Goal: Task Accomplishment & Management: Complete application form

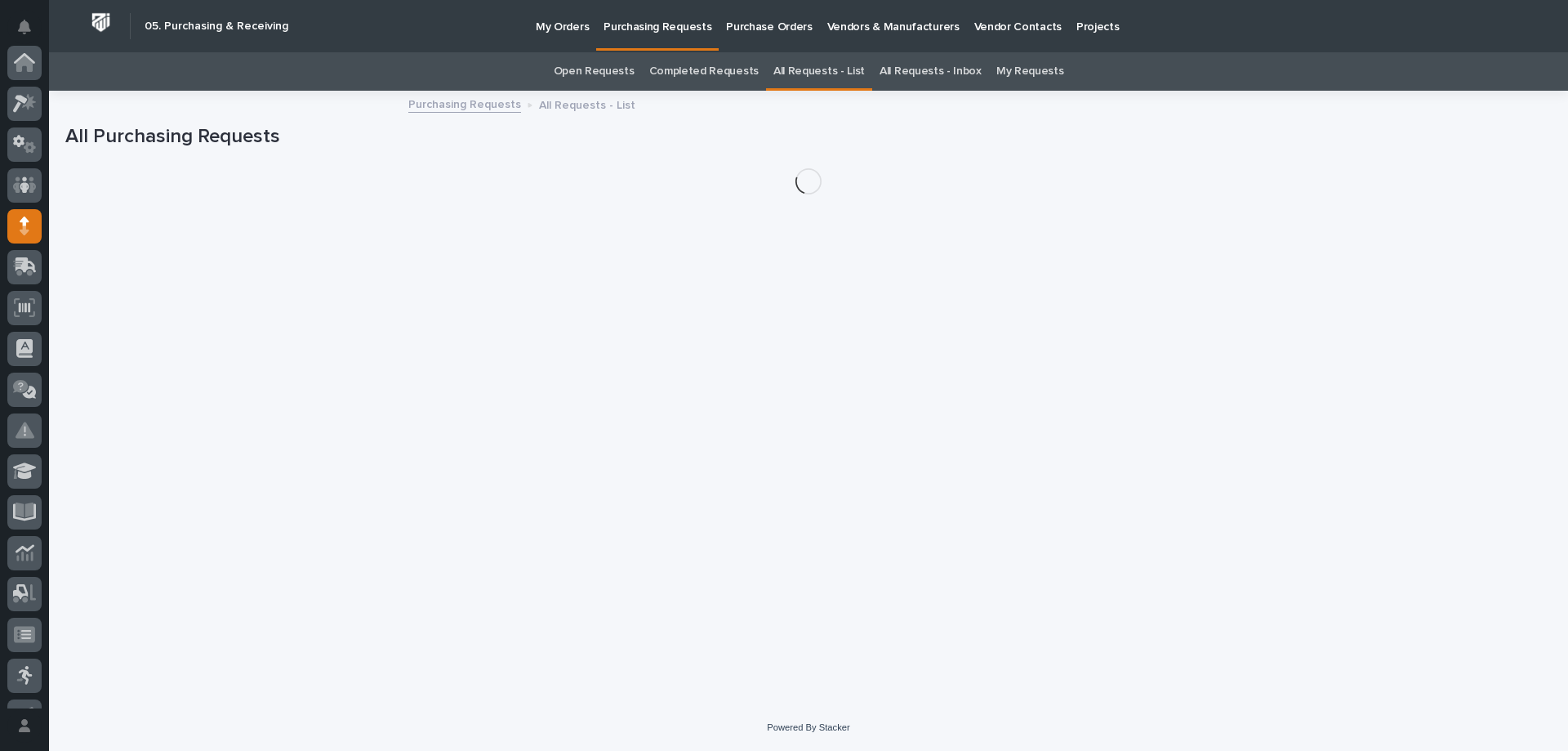
scroll to position [163, 0]
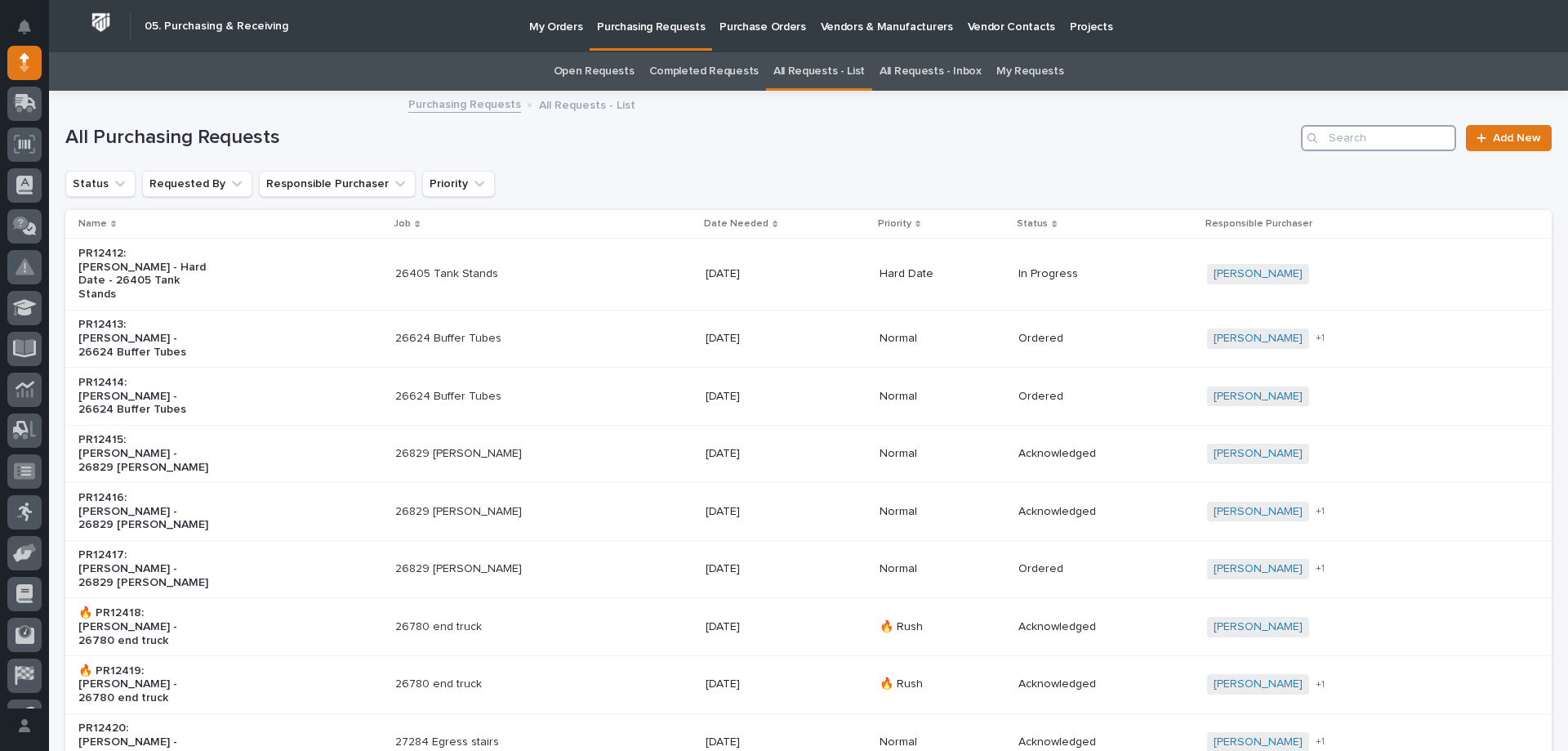
drag, startPoint x: 1318, startPoint y: 144, endPoint x: 1297, endPoint y: 146, distance: 21.1
click at [1308, 138] on div "Search" at bounding box center [1378, 138] width 155 height 26
type input "26665"
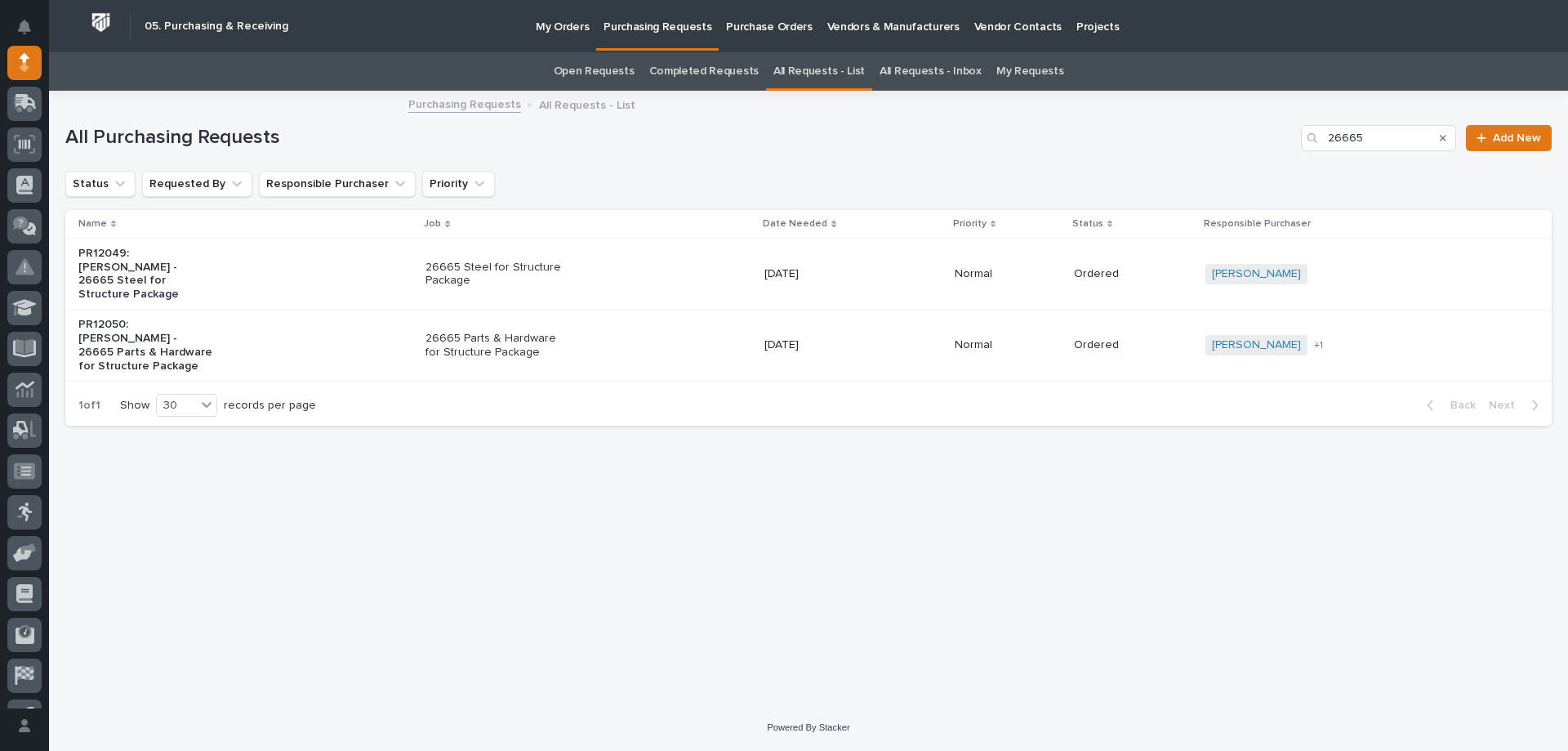
click at [881, 286] on td "[DATE]" at bounding box center [852, 273] width 190 height 71
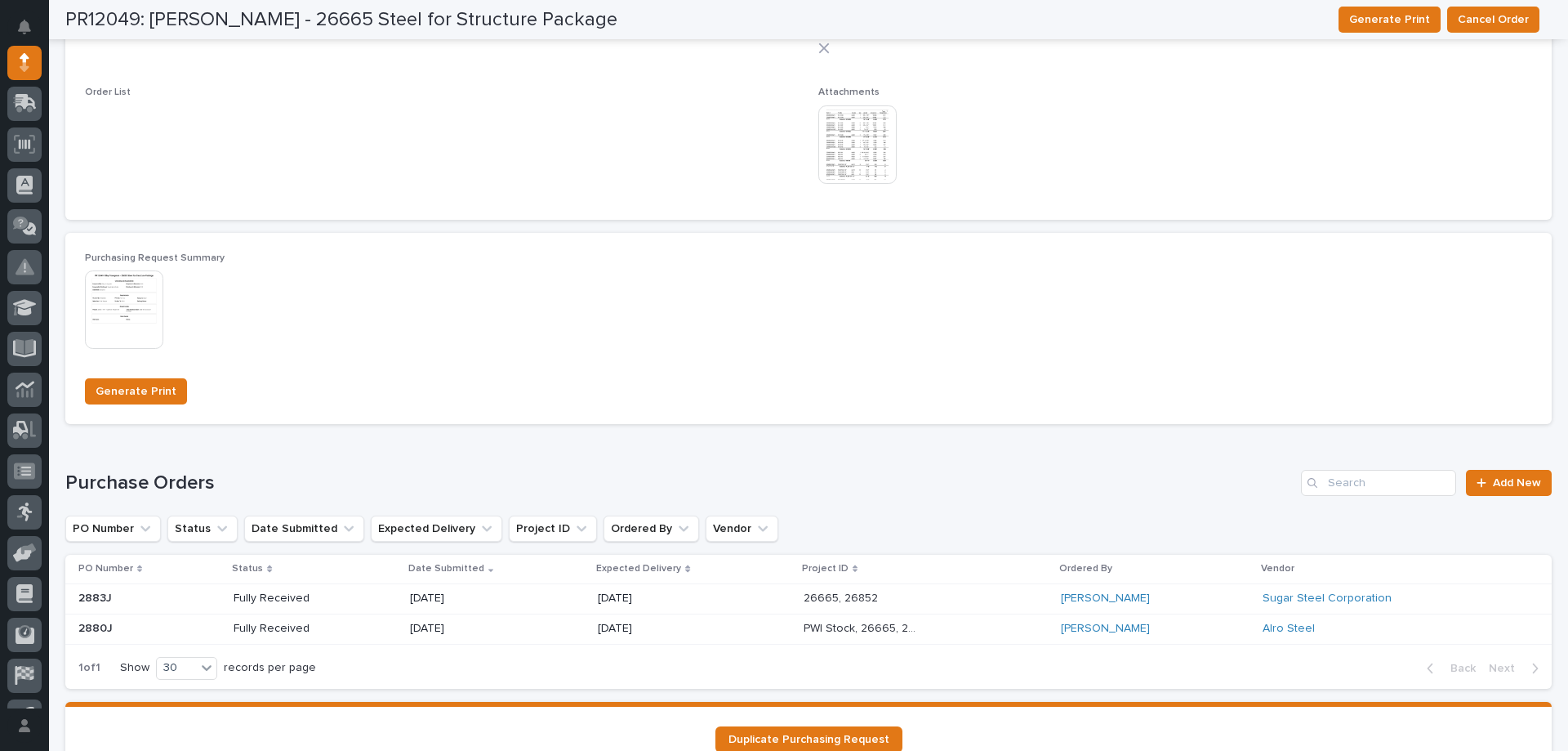
scroll to position [1054, 0]
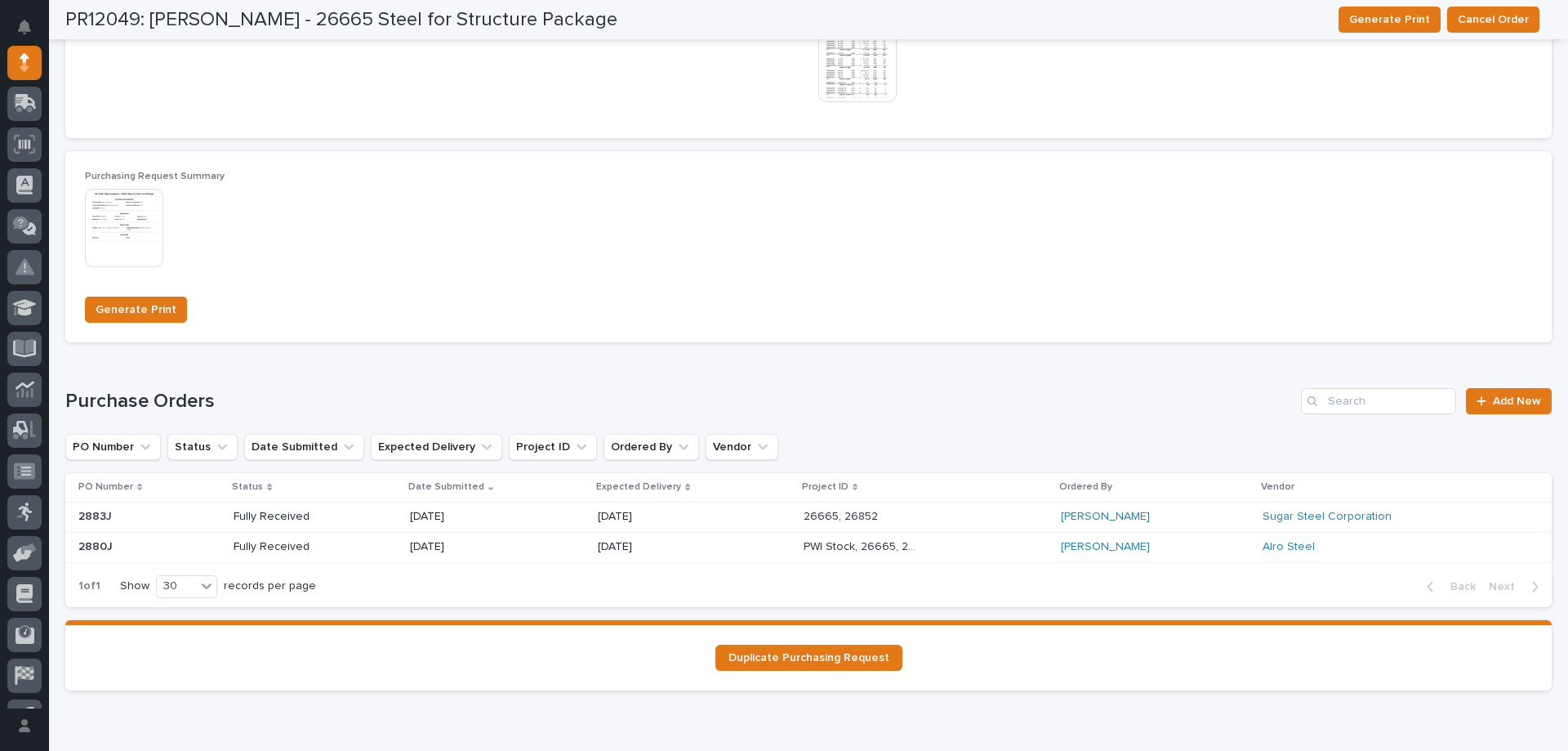
click at [712, 519] on div "[DATE]" at bounding box center [694, 517] width 193 height 27
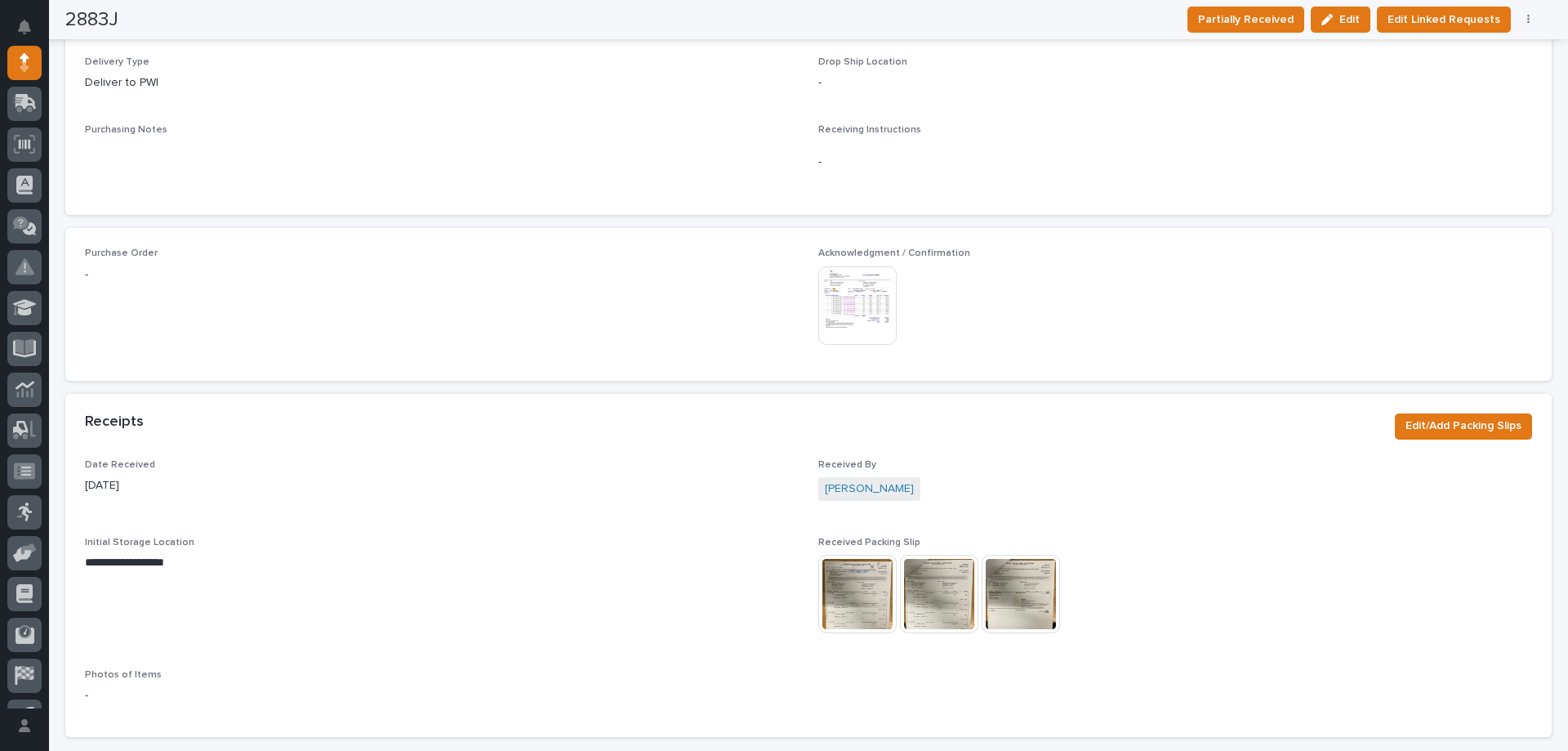
scroll to position [760, 0]
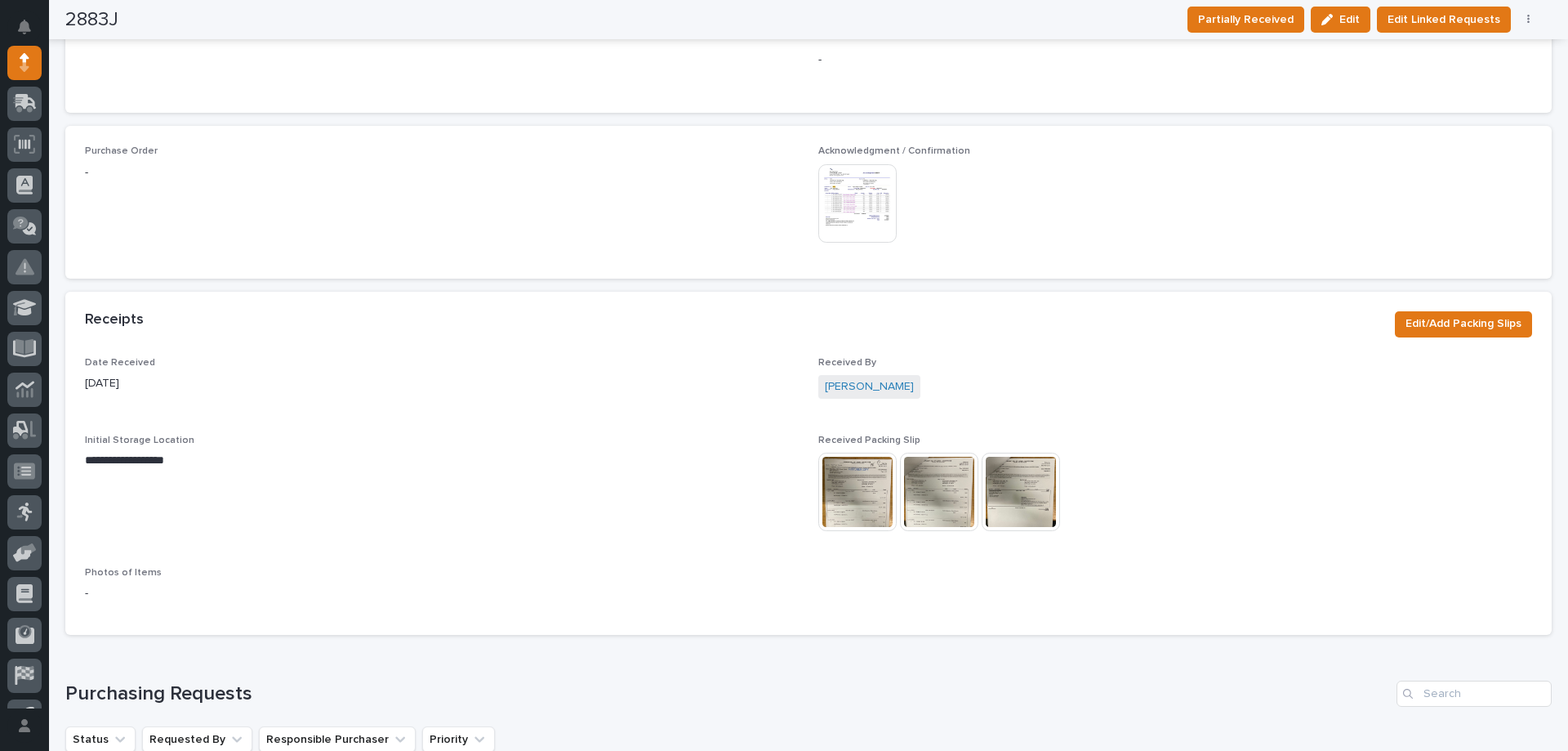
click at [845, 213] on img at bounding box center [857, 203] width 79 height 79
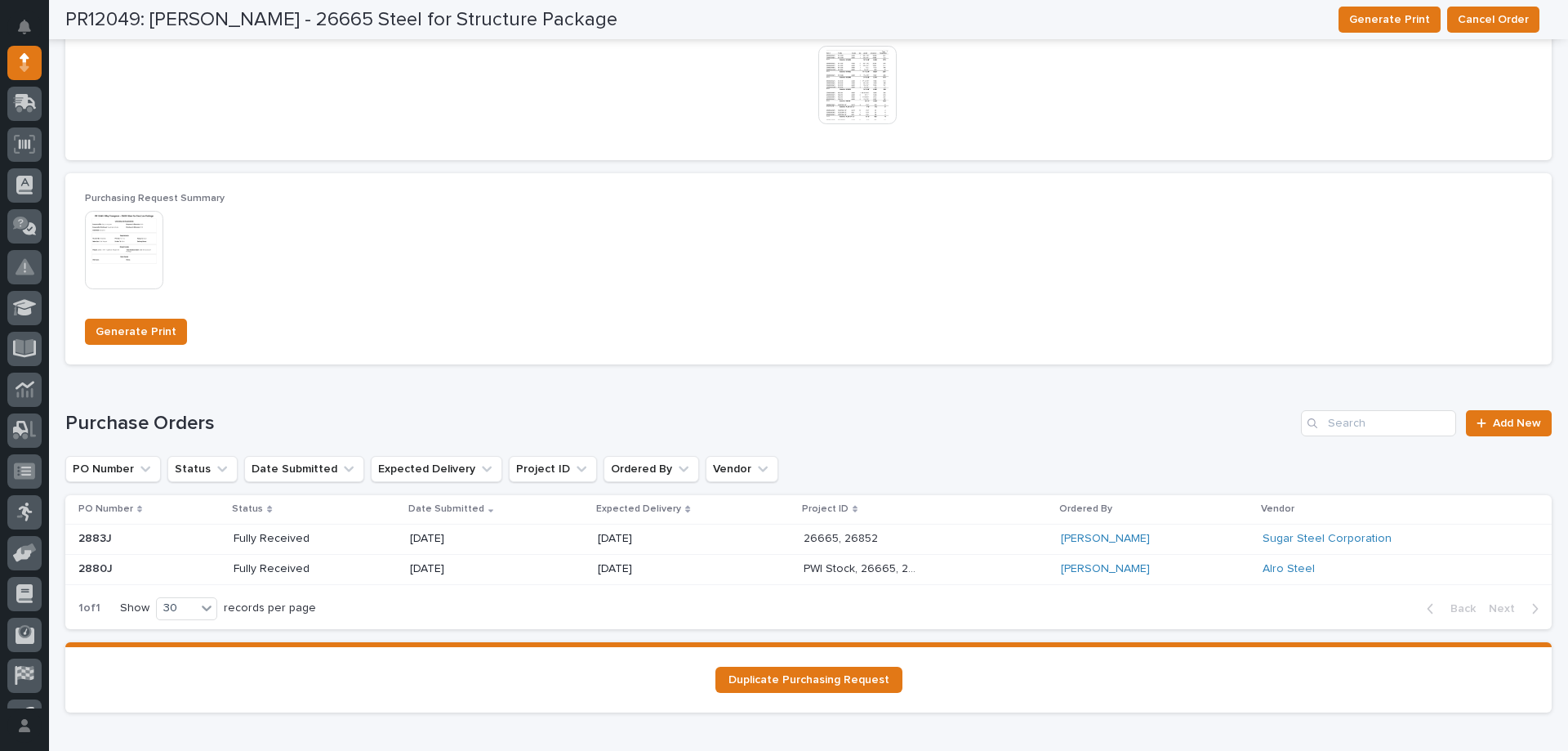
scroll to position [1114, 0]
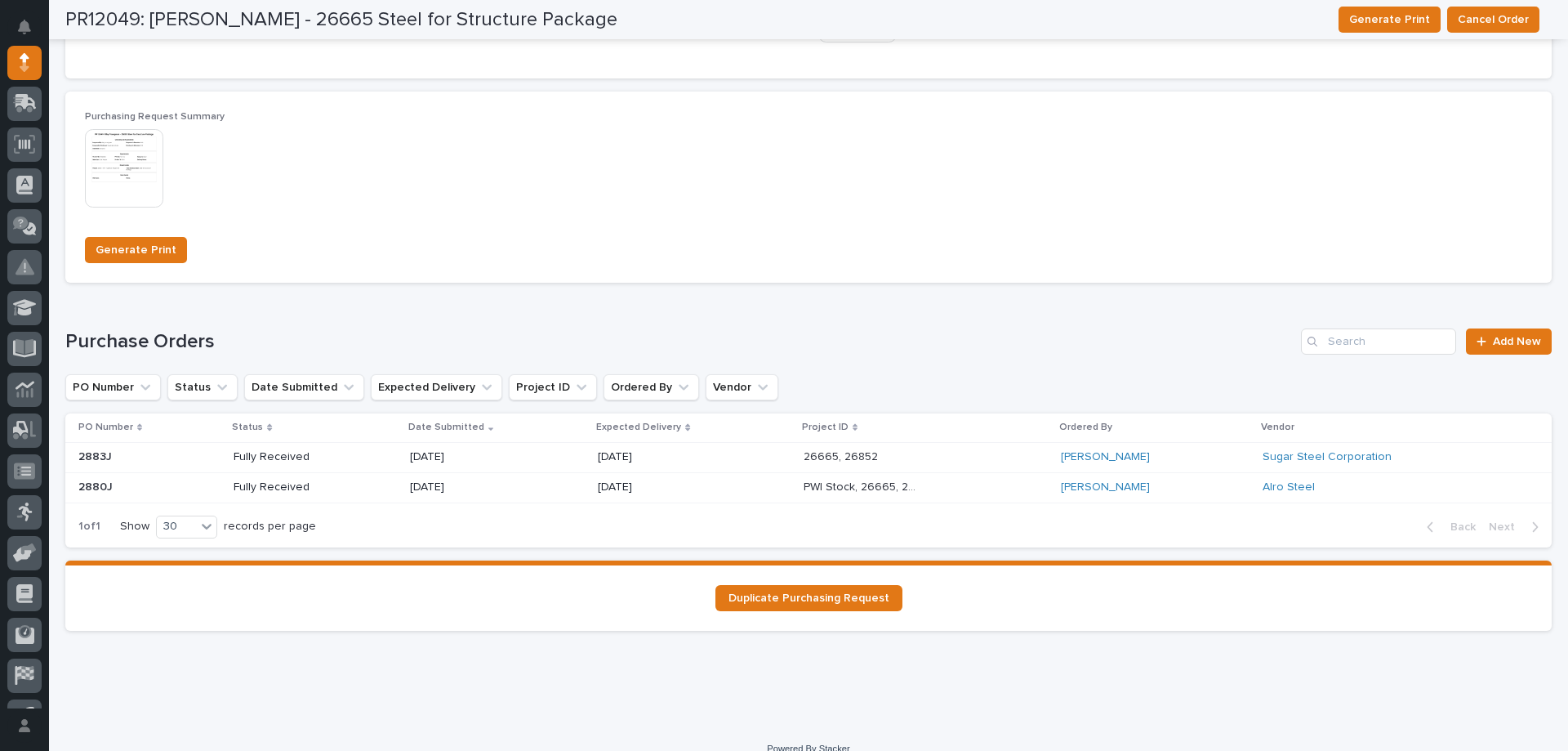
click at [815, 487] on p "PWI Stock, 26665, 26852, 25852" at bounding box center [863, 485] width 120 height 17
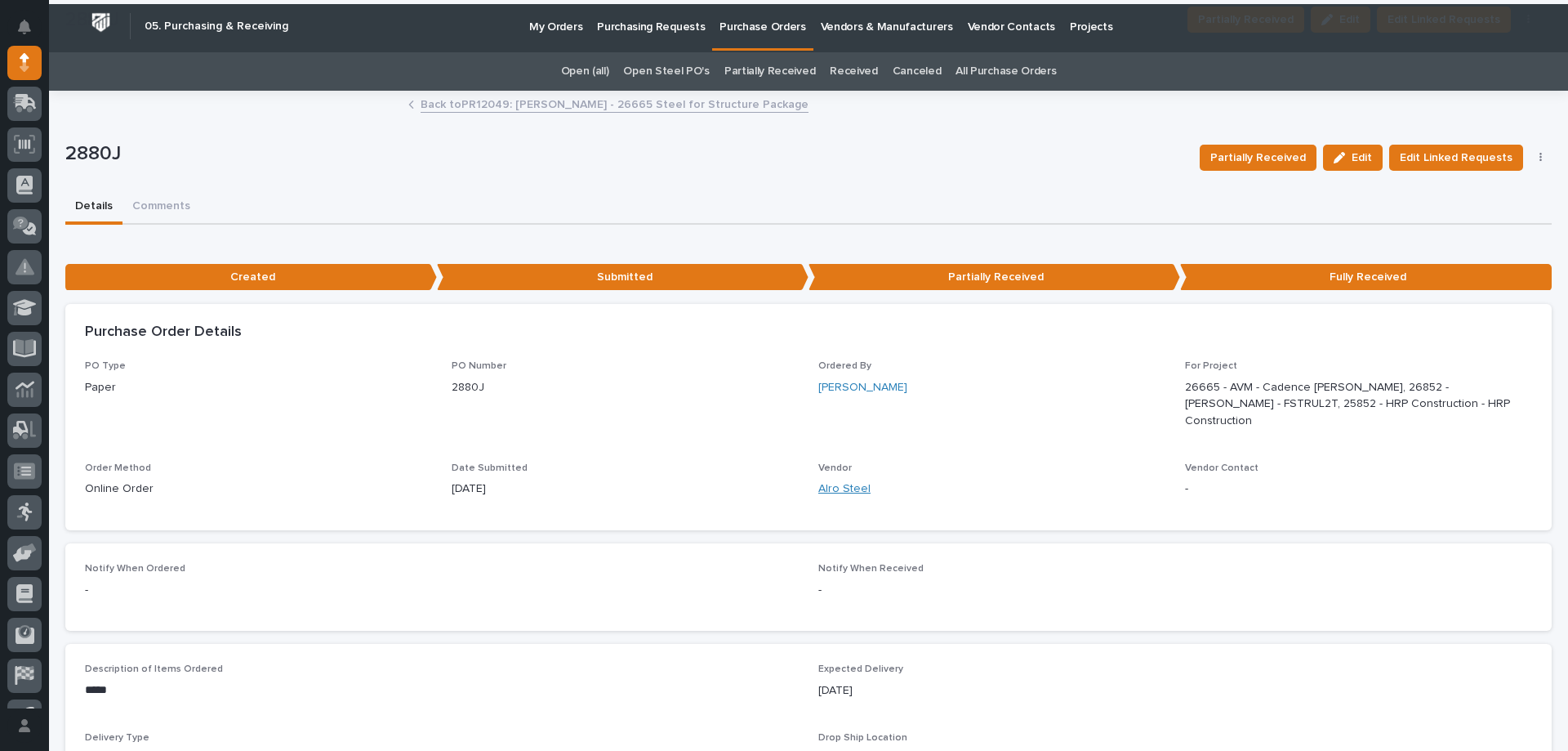
scroll to position [717, 0]
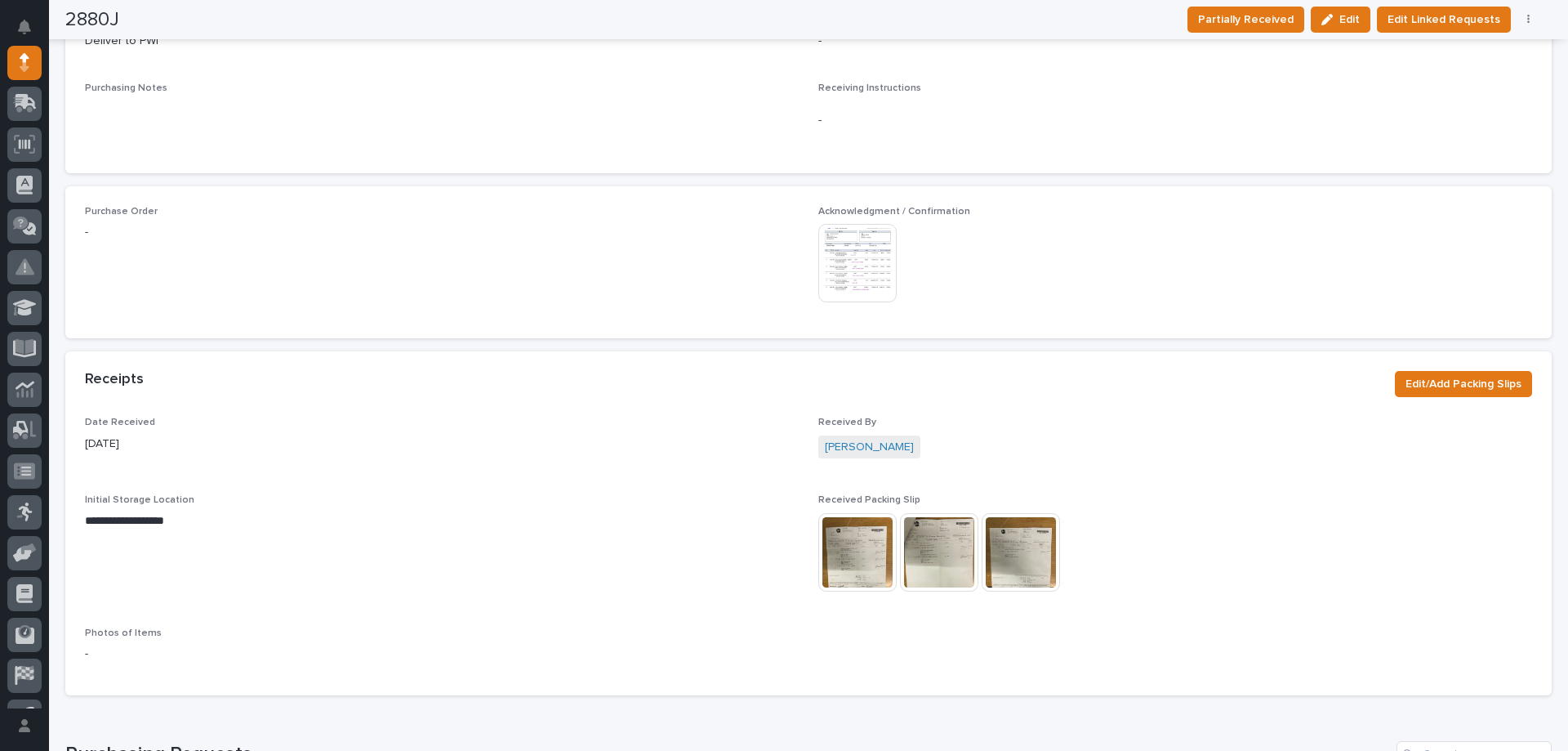
click at [857, 232] on img at bounding box center [857, 263] width 79 height 79
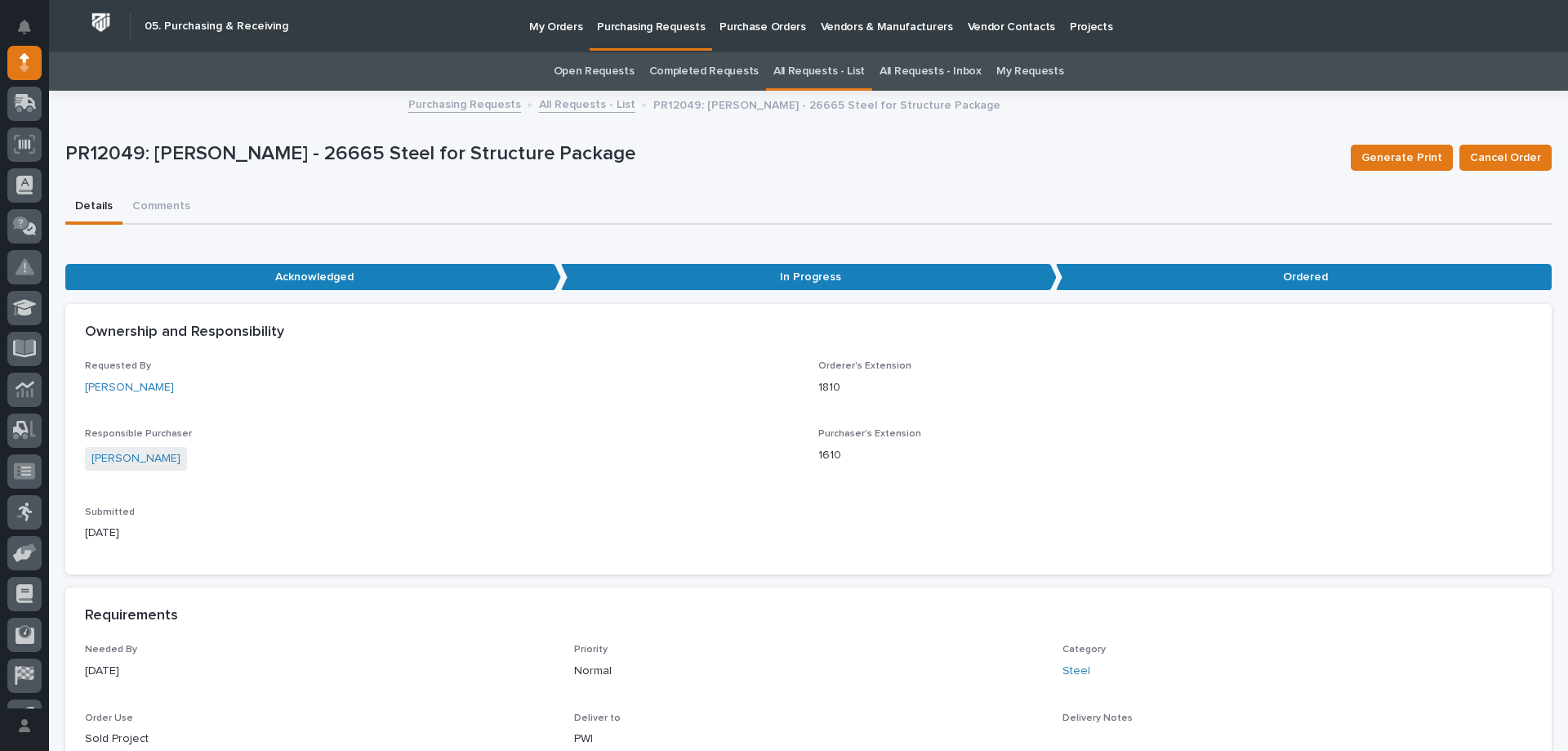
click at [593, 65] on link "Open Requests" at bounding box center [594, 71] width 81 height 38
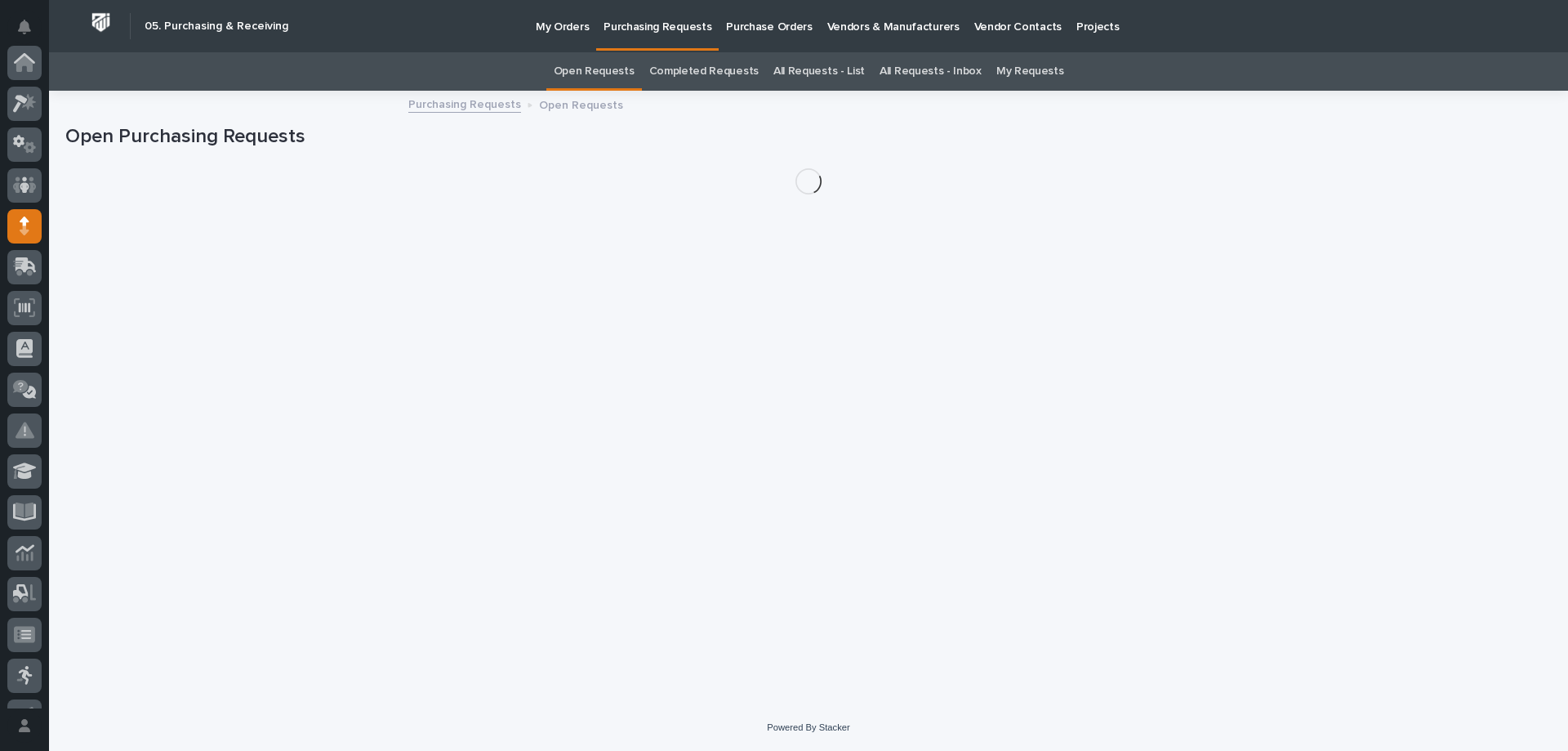
scroll to position [163, 0]
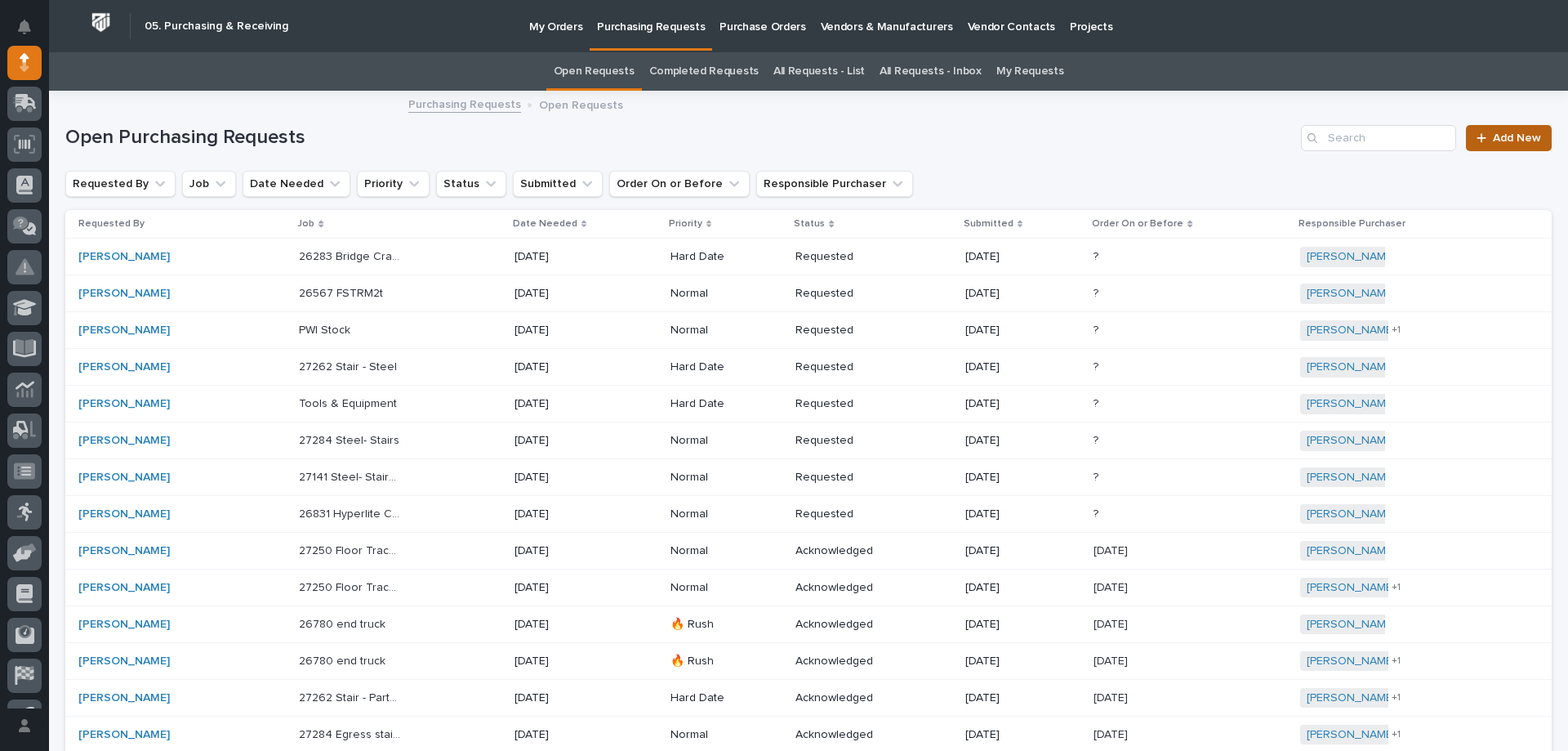
click at [1495, 136] on span "Add New" at bounding box center [1517, 138] width 48 height 11
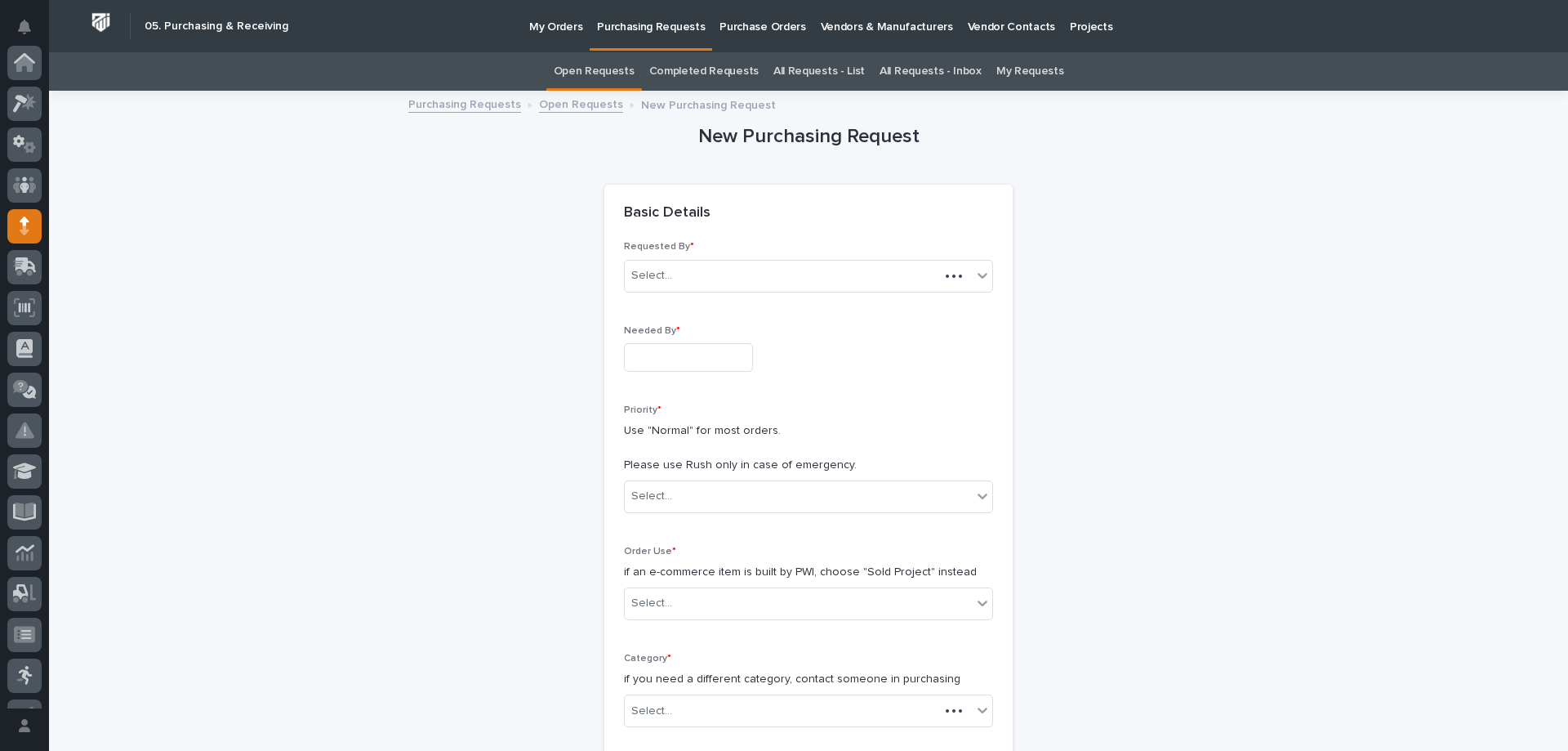
scroll to position [163, 0]
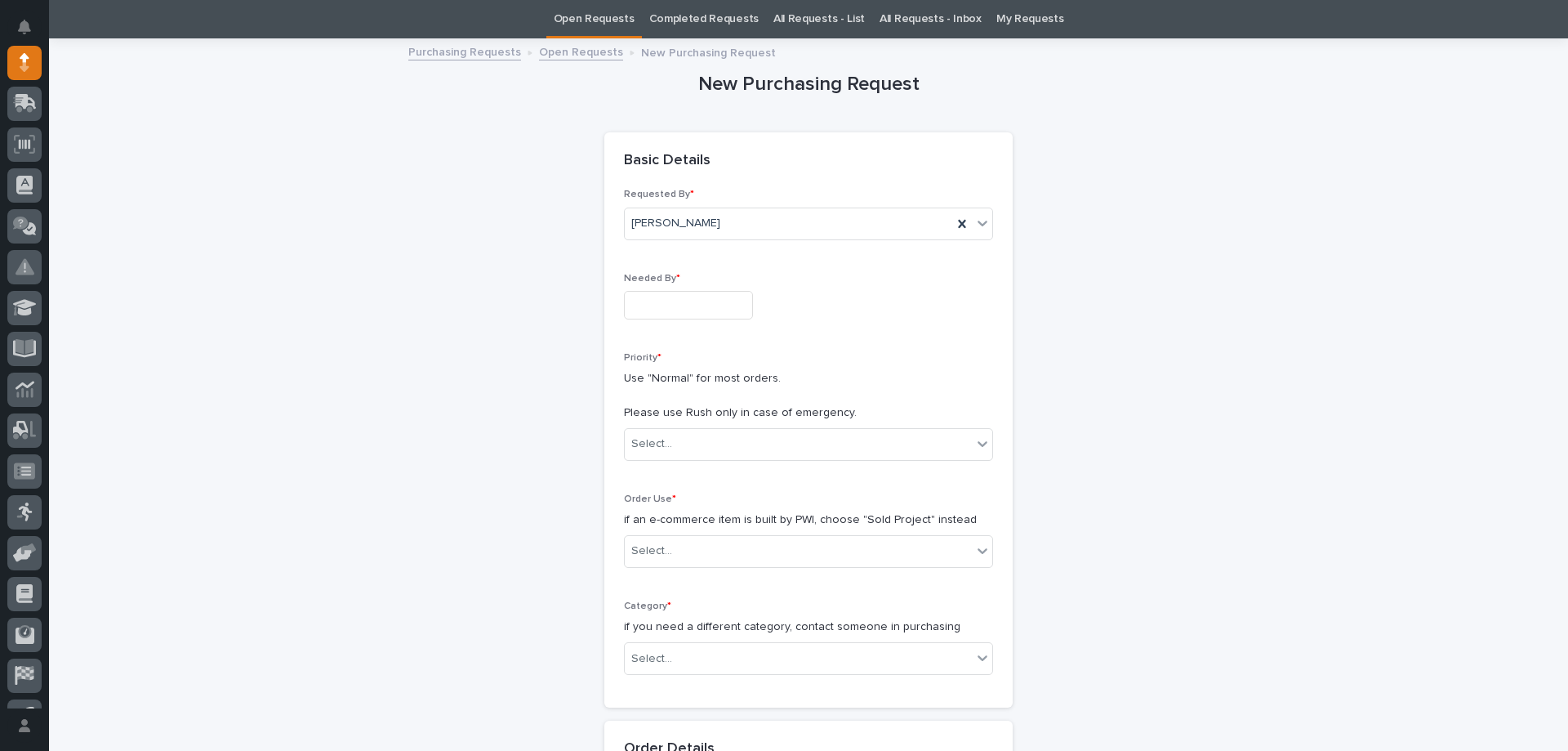
click at [679, 303] on input "text" at bounding box center [687, 304] width 129 height 28
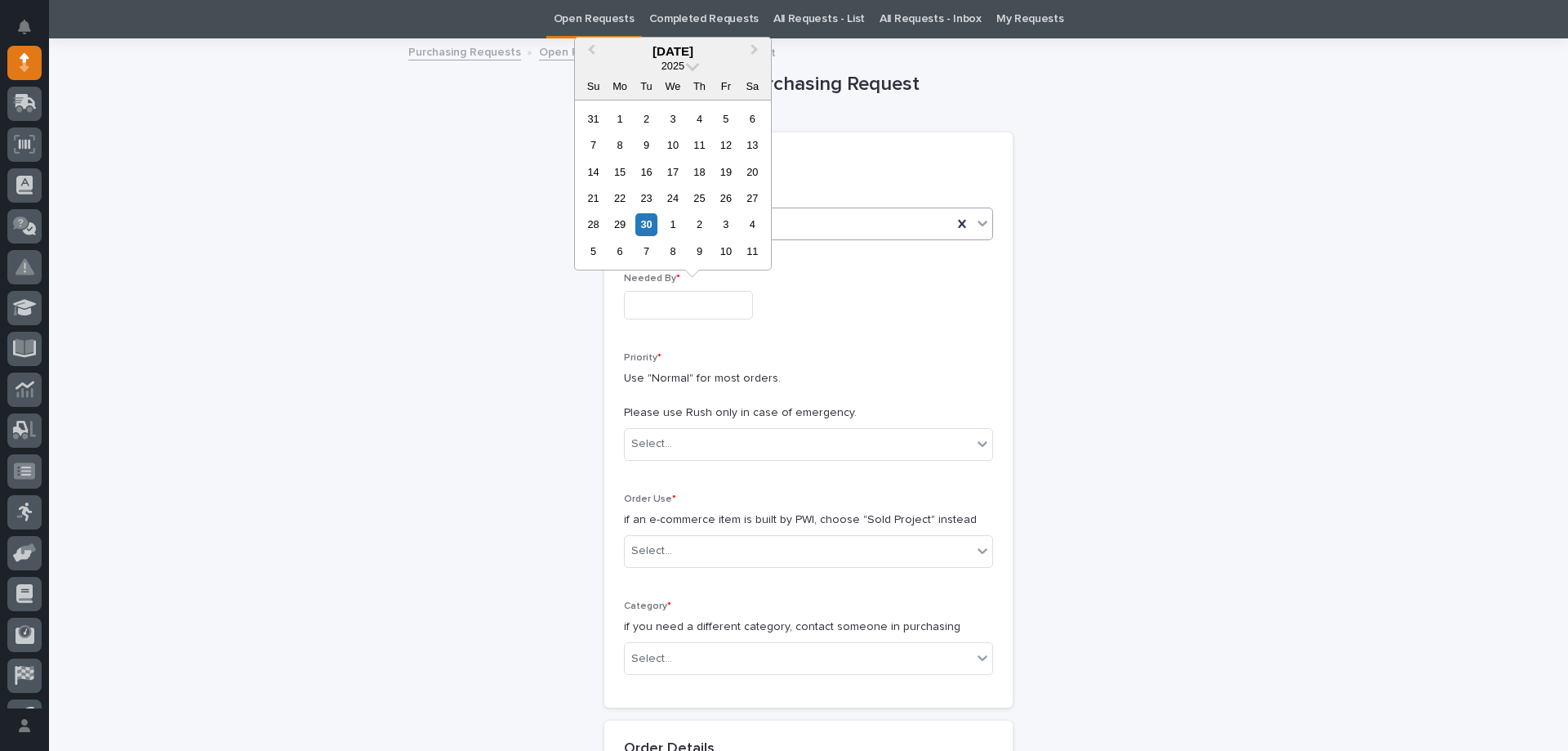
click at [722, 219] on div "3" at bounding box center [726, 225] width 22 height 22
type input "**********"
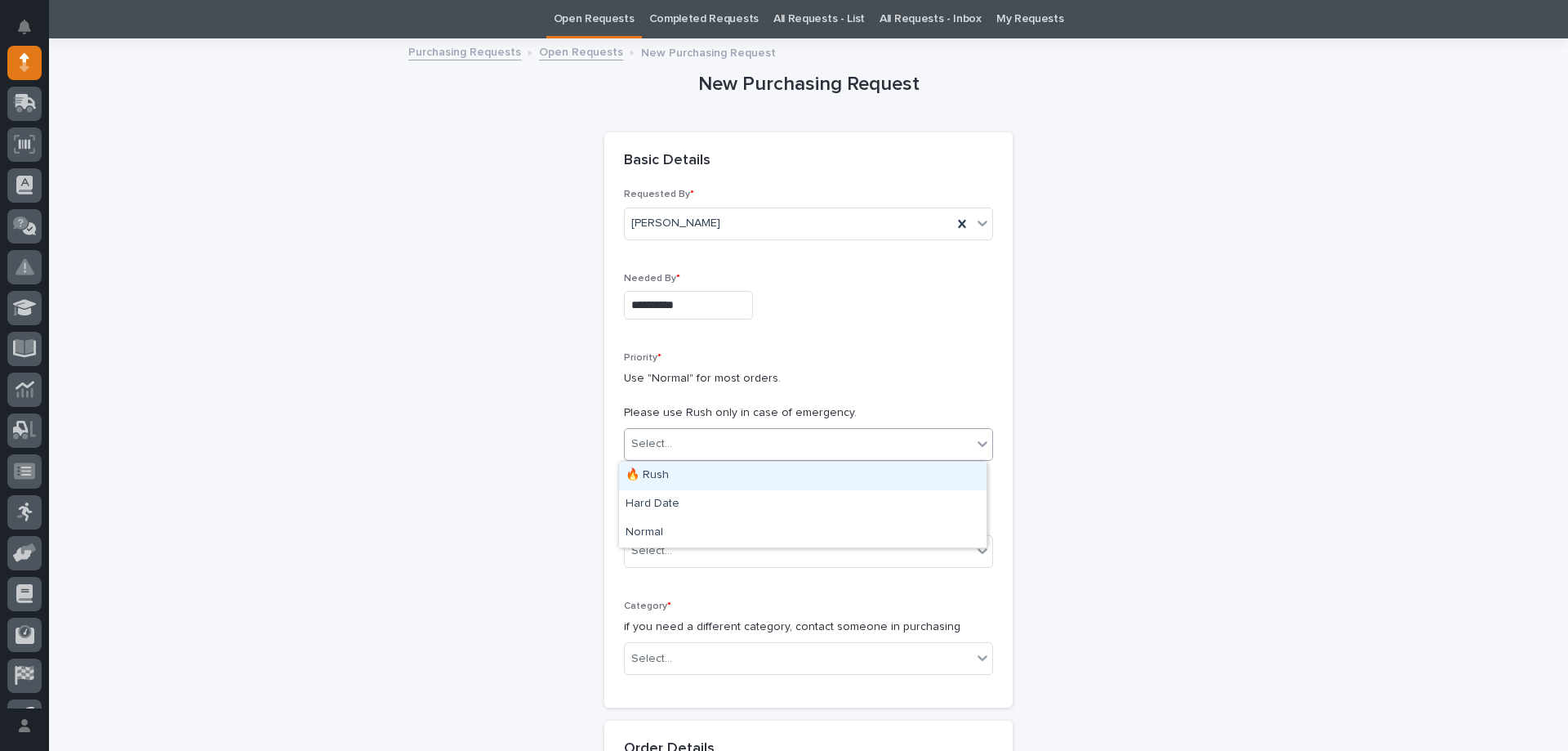
click at [702, 440] on div "Select..." at bounding box center [798, 444] width 347 height 27
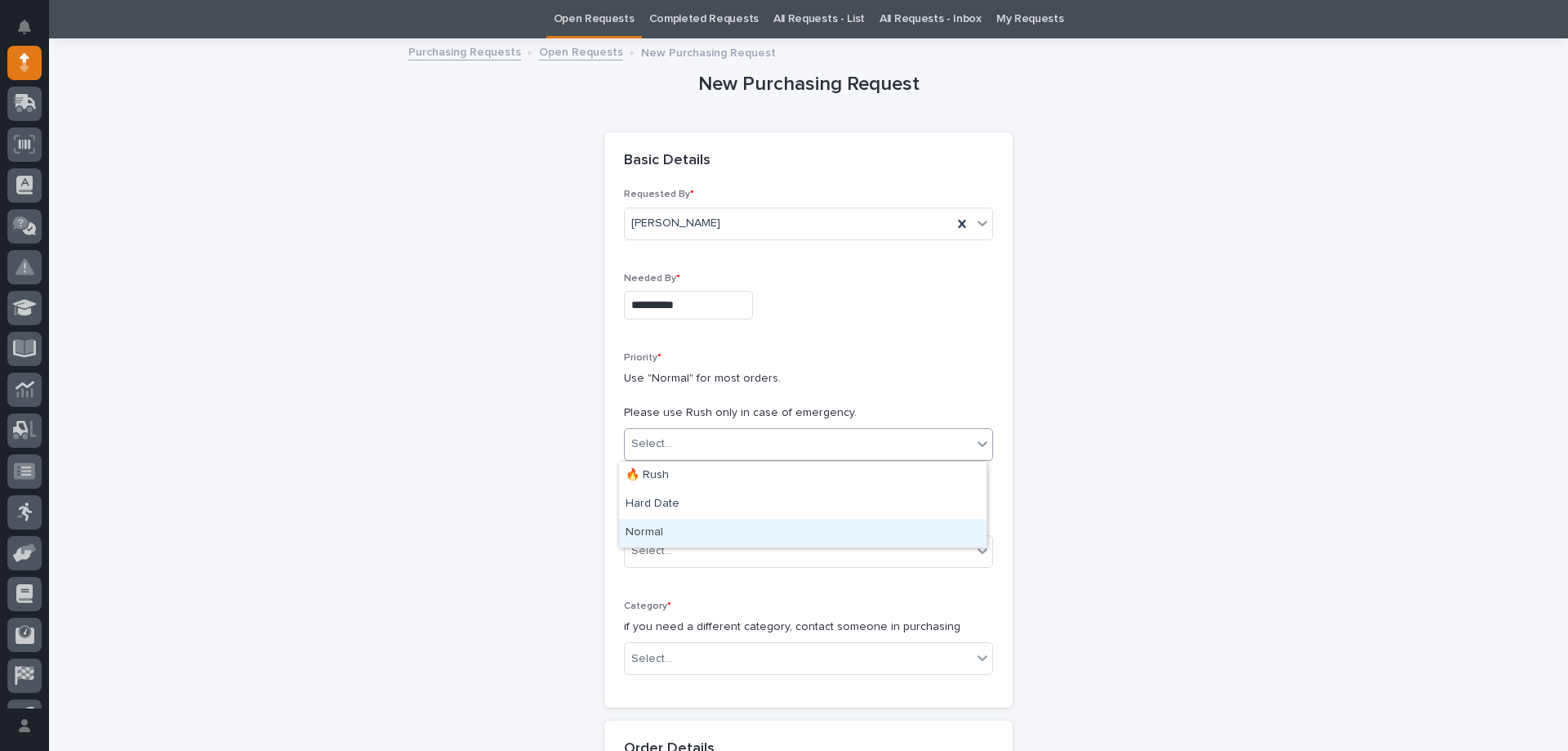
click at [667, 534] on div "Normal" at bounding box center [803, 532] width 367 height 28
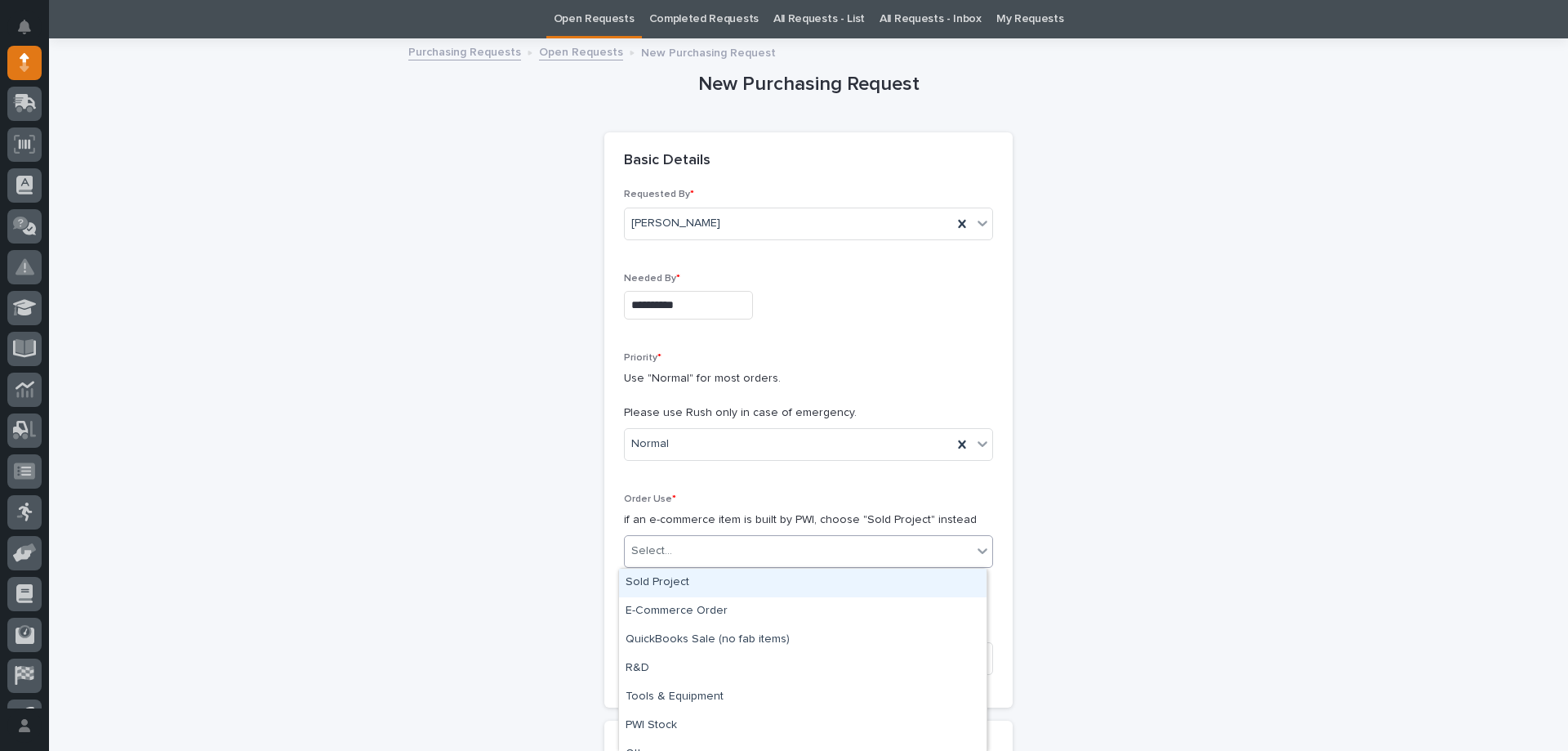
click at [670, 538] on div "Select..." at bounding box center [798, 551] width 347 height 27
click at [669, 580] on div "Sold Project" at bounding box center [803, 582] width 367 height 28
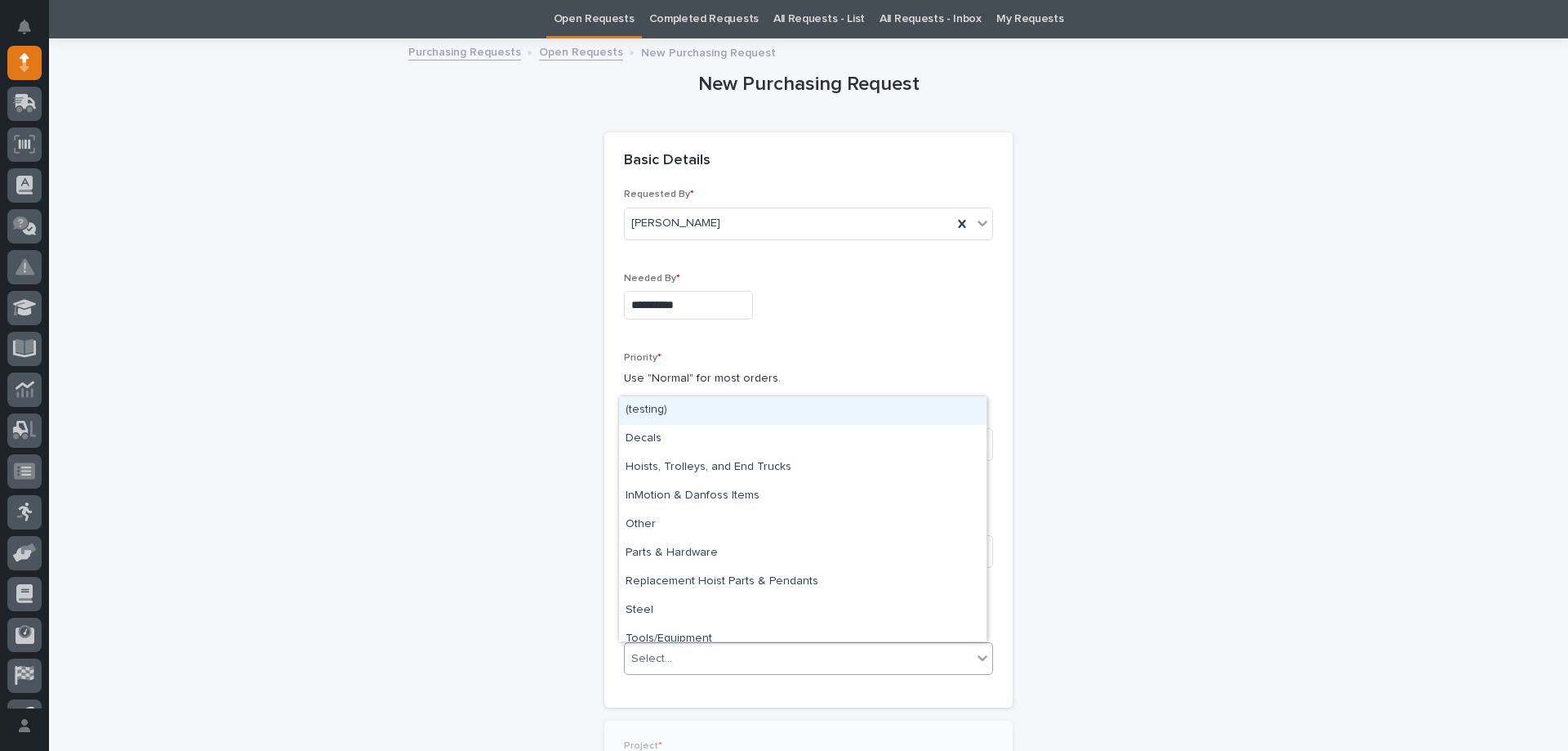
click at [681, 642] on div "Select..." at bounding box center [808, 658] width 369 height 32
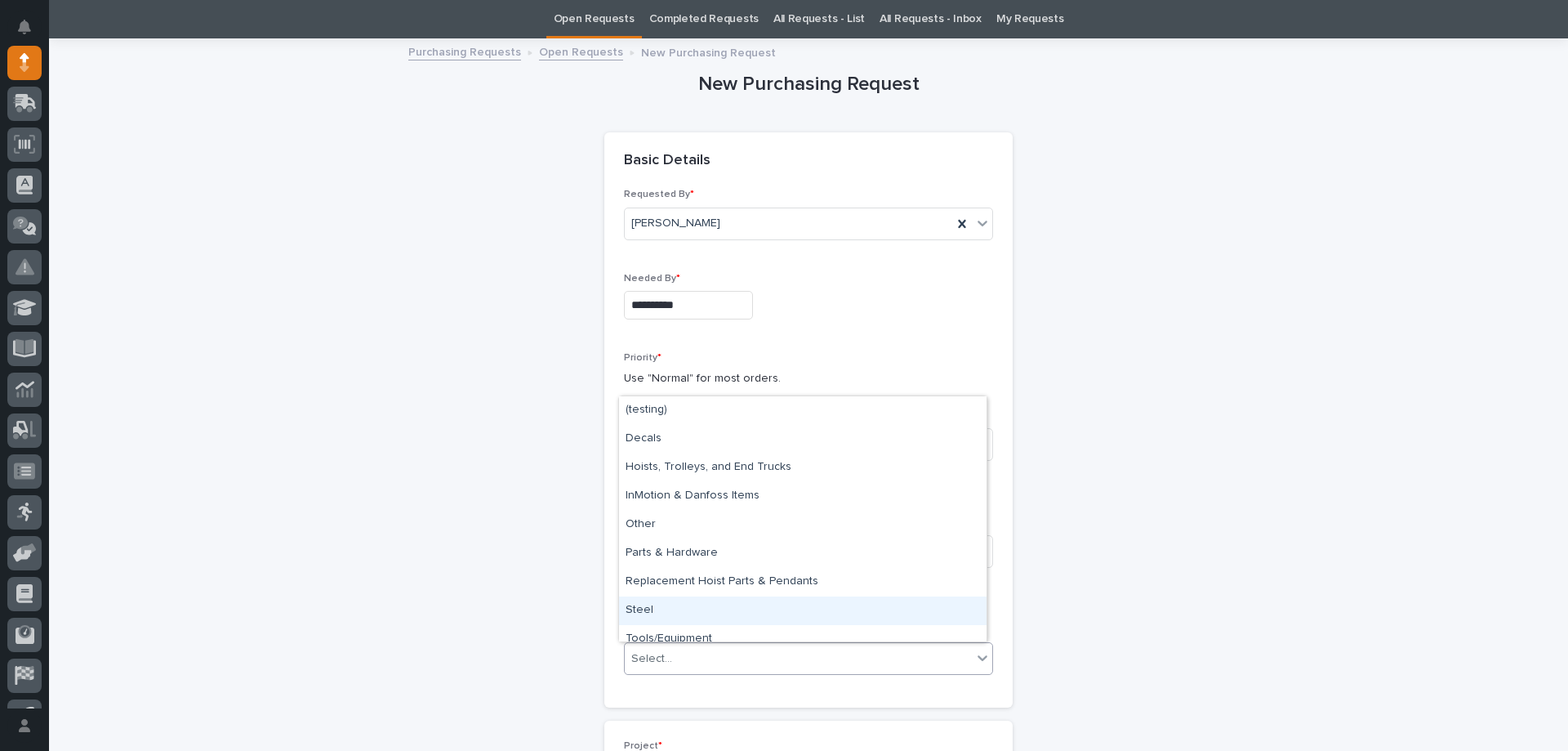
click at [657, 613] on div "Steel" at bounding box center [803, 610] width 367 height 28
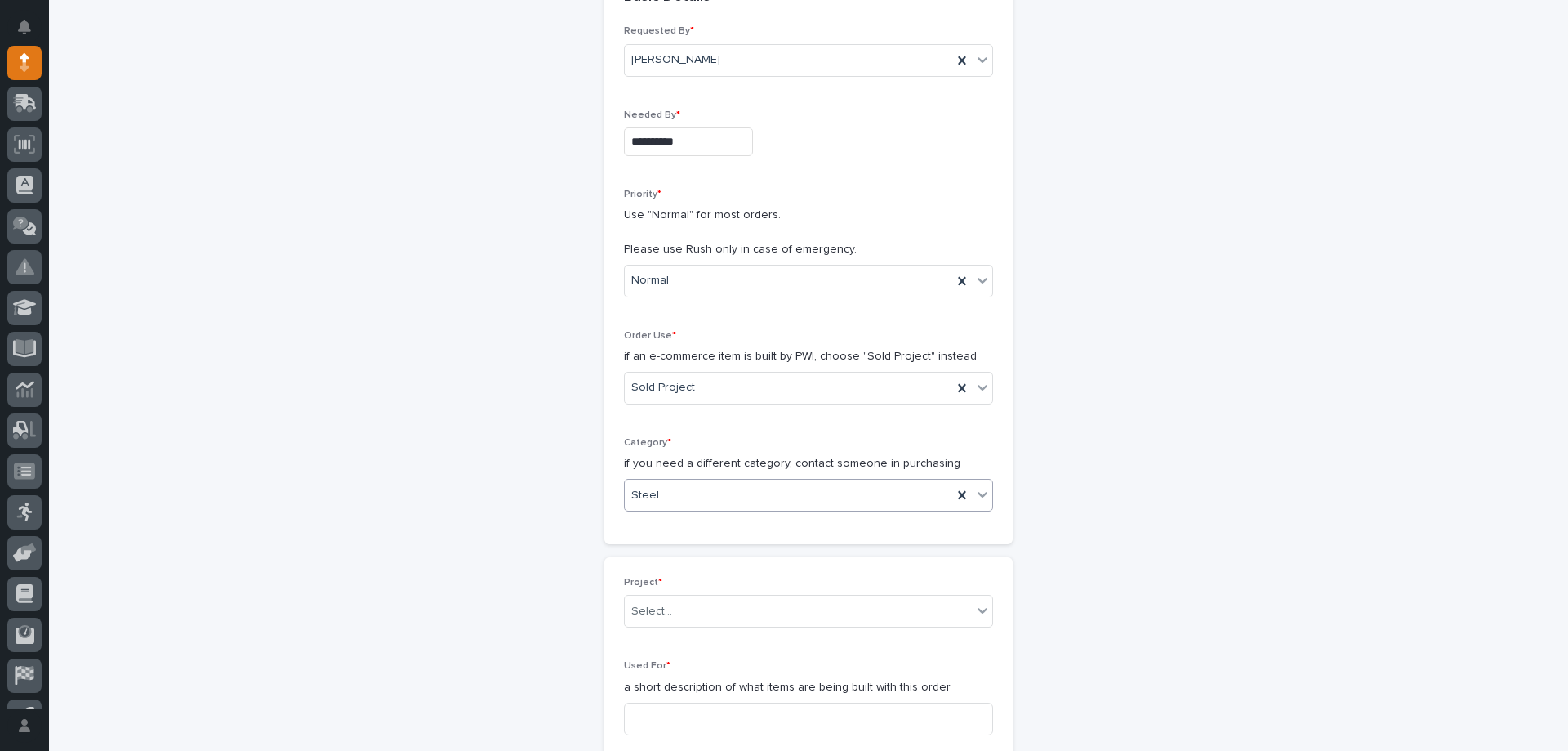
scroll to position [379, 0]
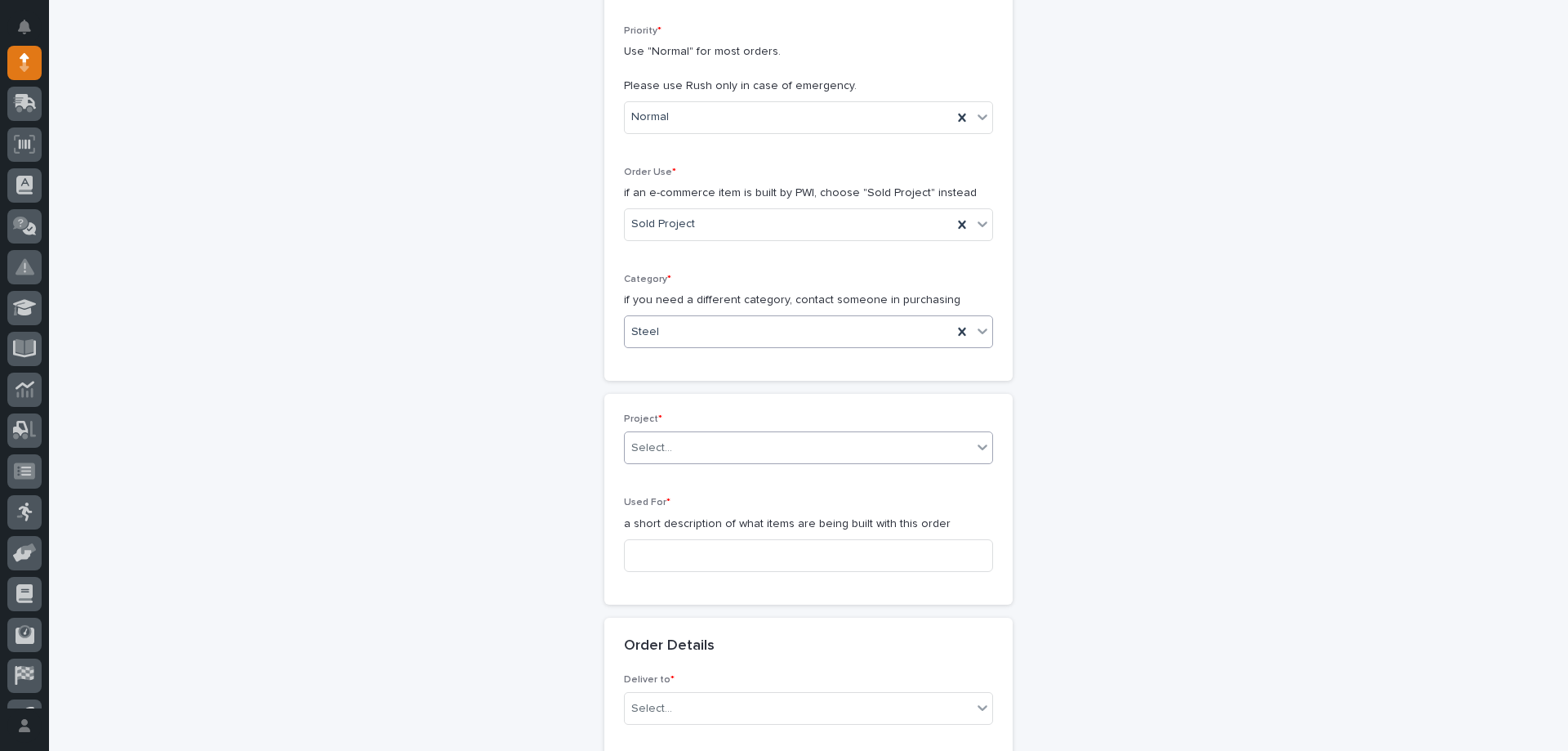
click at [671, 445] on div "Select..." at bounding box center [798, 449] width 347 height 27
type input "*****"
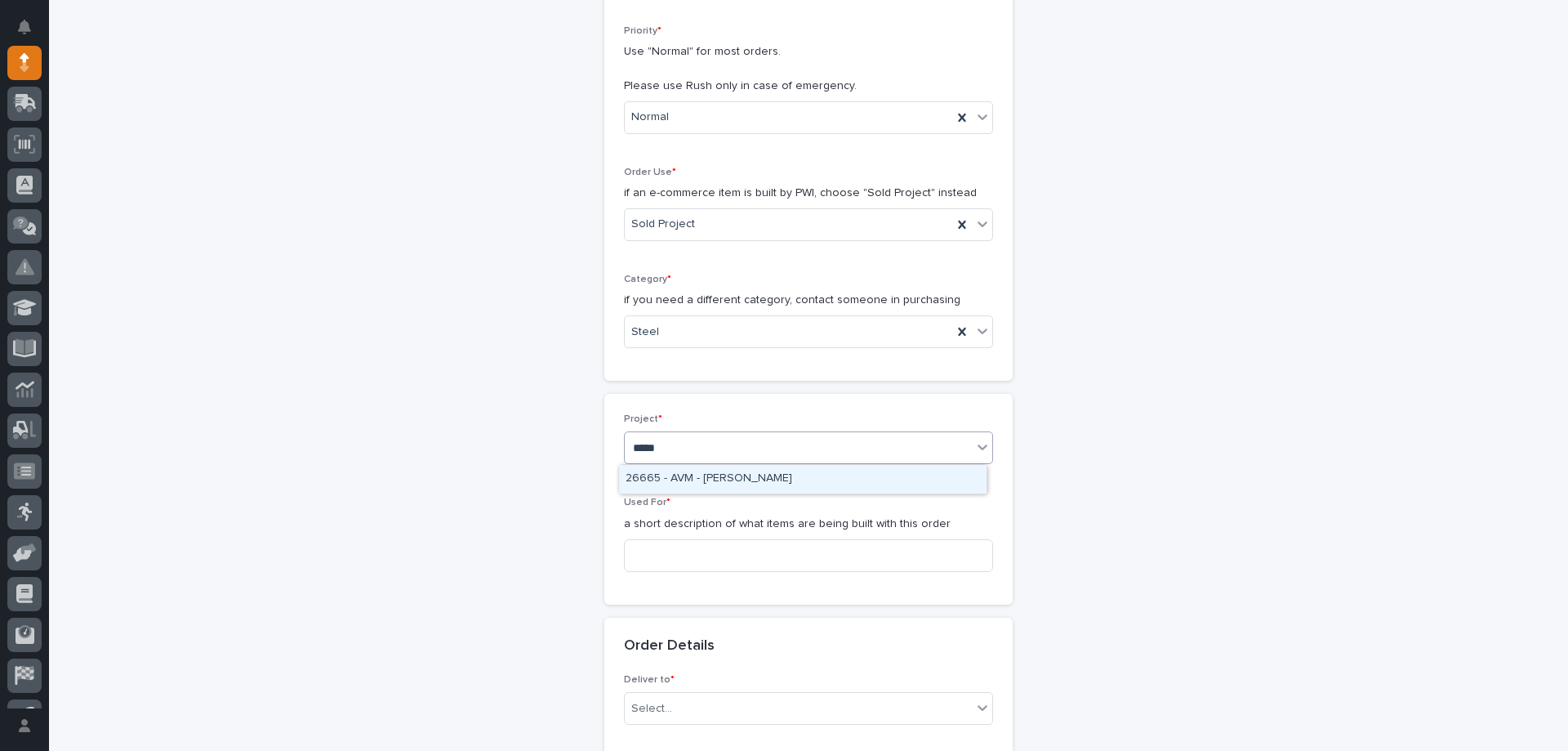
click at [851, 471] on div "26665 - AVM - [PERSON_NAME]" at bounding box center [803, 478] width 367 height 28
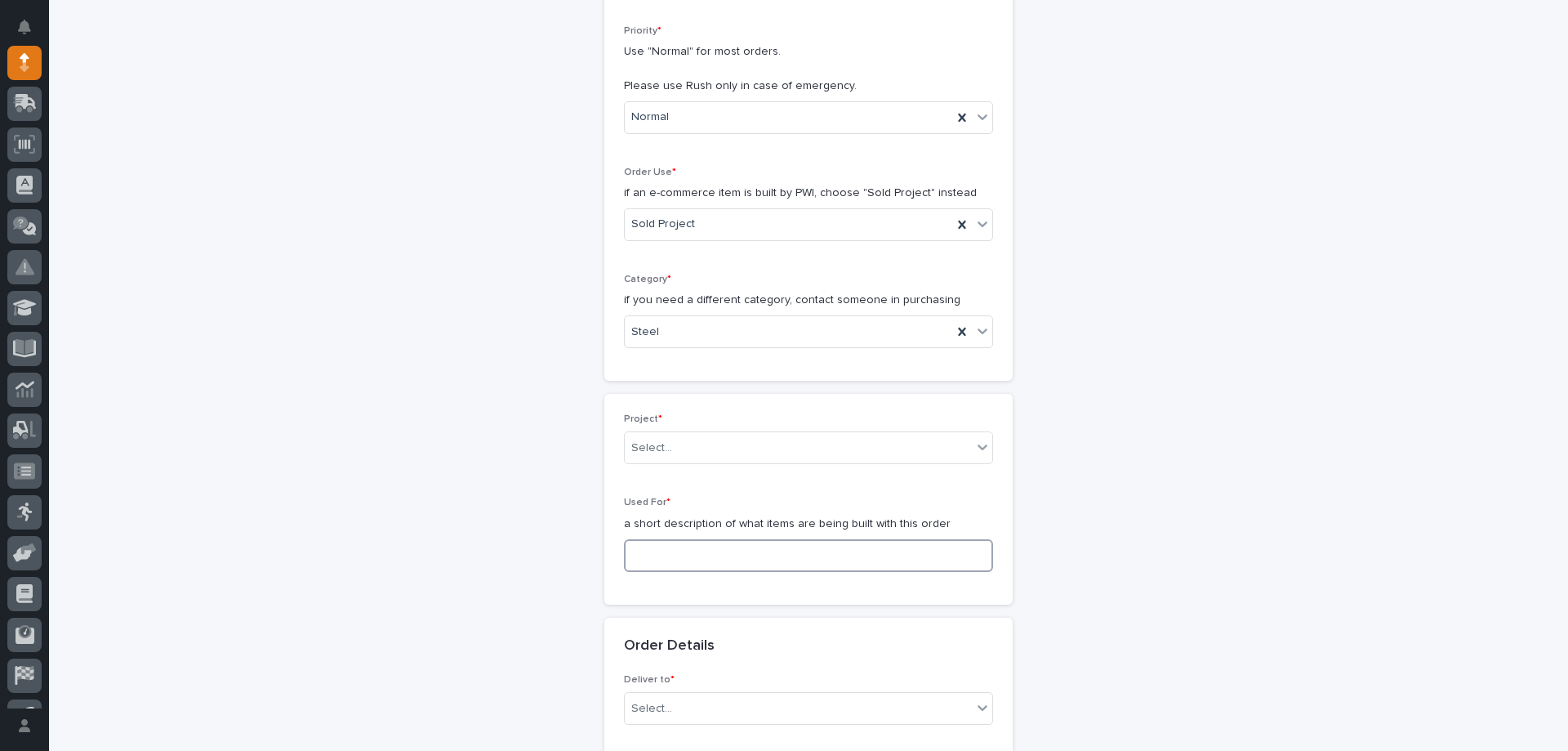
click at [734, 551] on input at bounding box center [808, 555] width 369 height 32
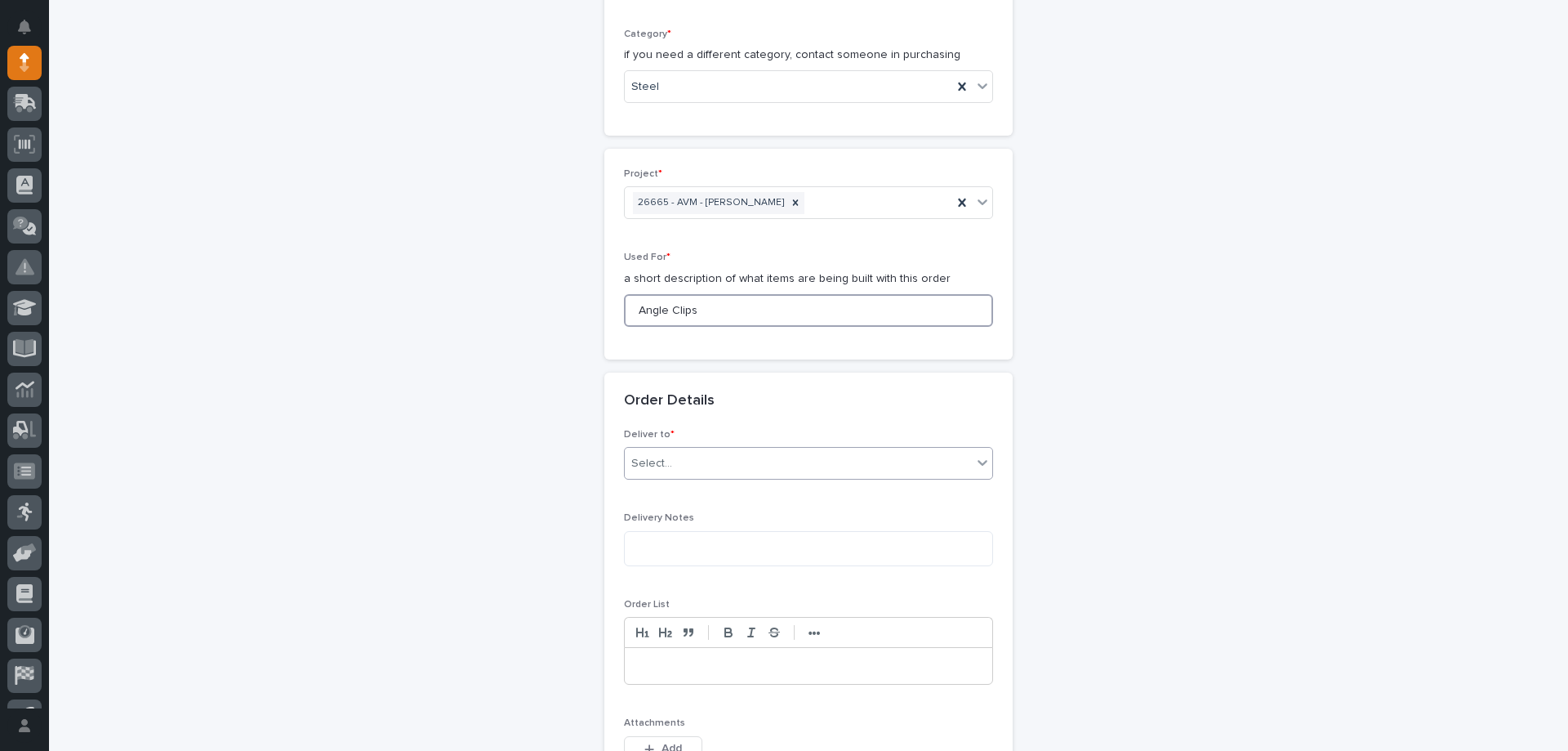
type input "Angle Clips"
click at [654, 468] on div "Select..." at bounding box center [652, 464] width 41 height 17
click at [658, 491] on div "PWI" at bounding box center [803, 494] width 367 height 28
click at [660, 560] on textarea at bounding box center [808, 548] width 369 height 35
type textarea "**********"
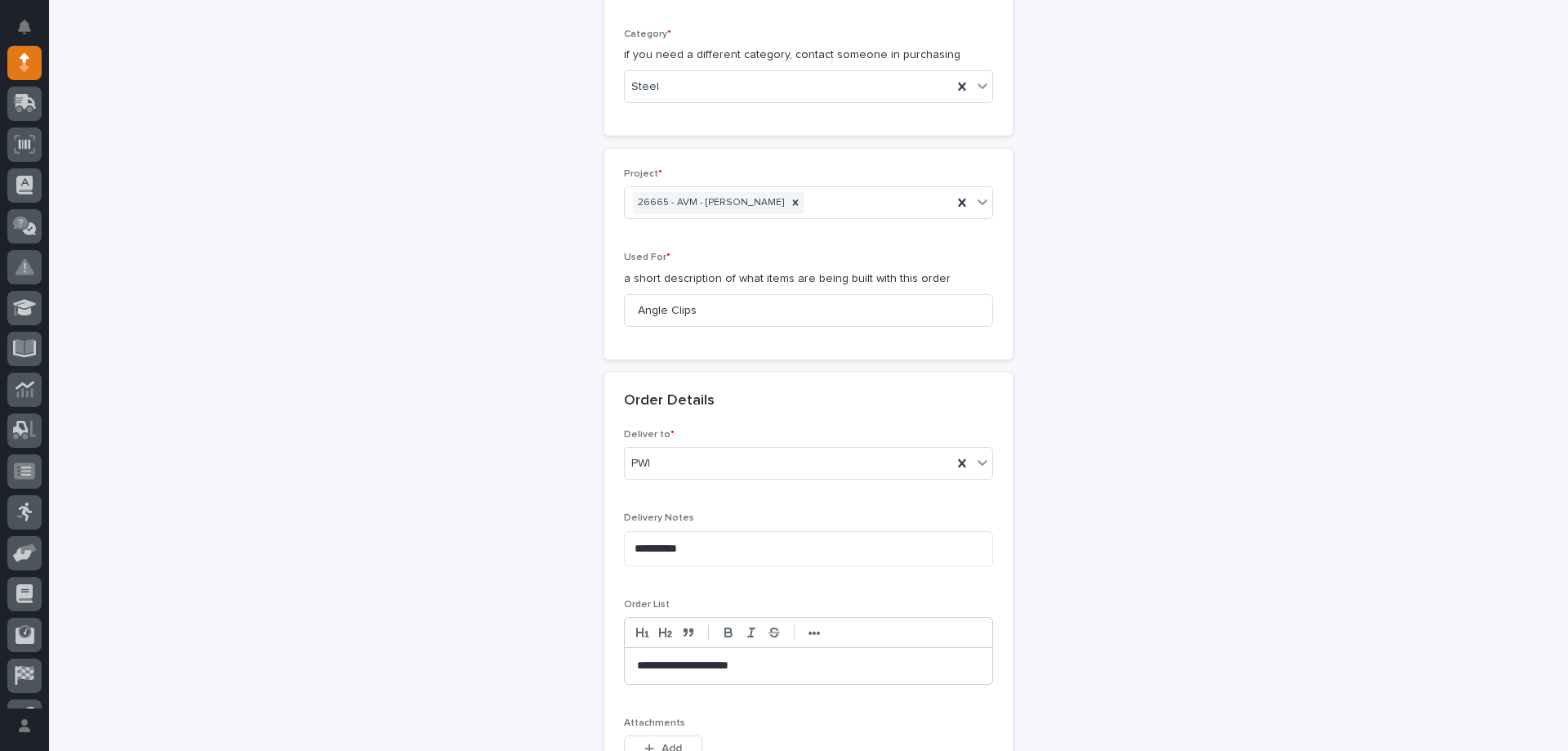
scroll to position [1032, 0]
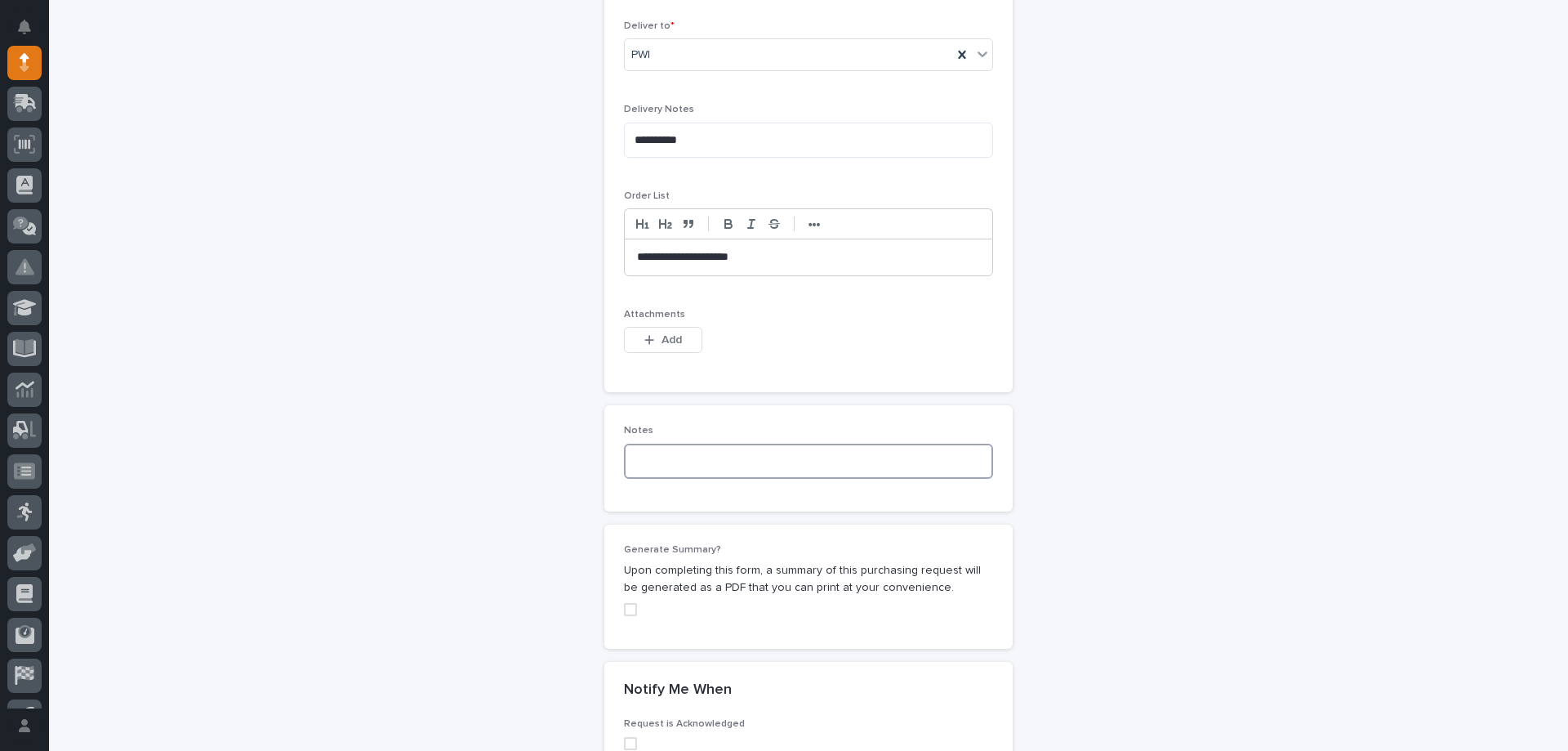
click at [676, 455] on textarea at bounding box center [808, 461] width 369 height 35
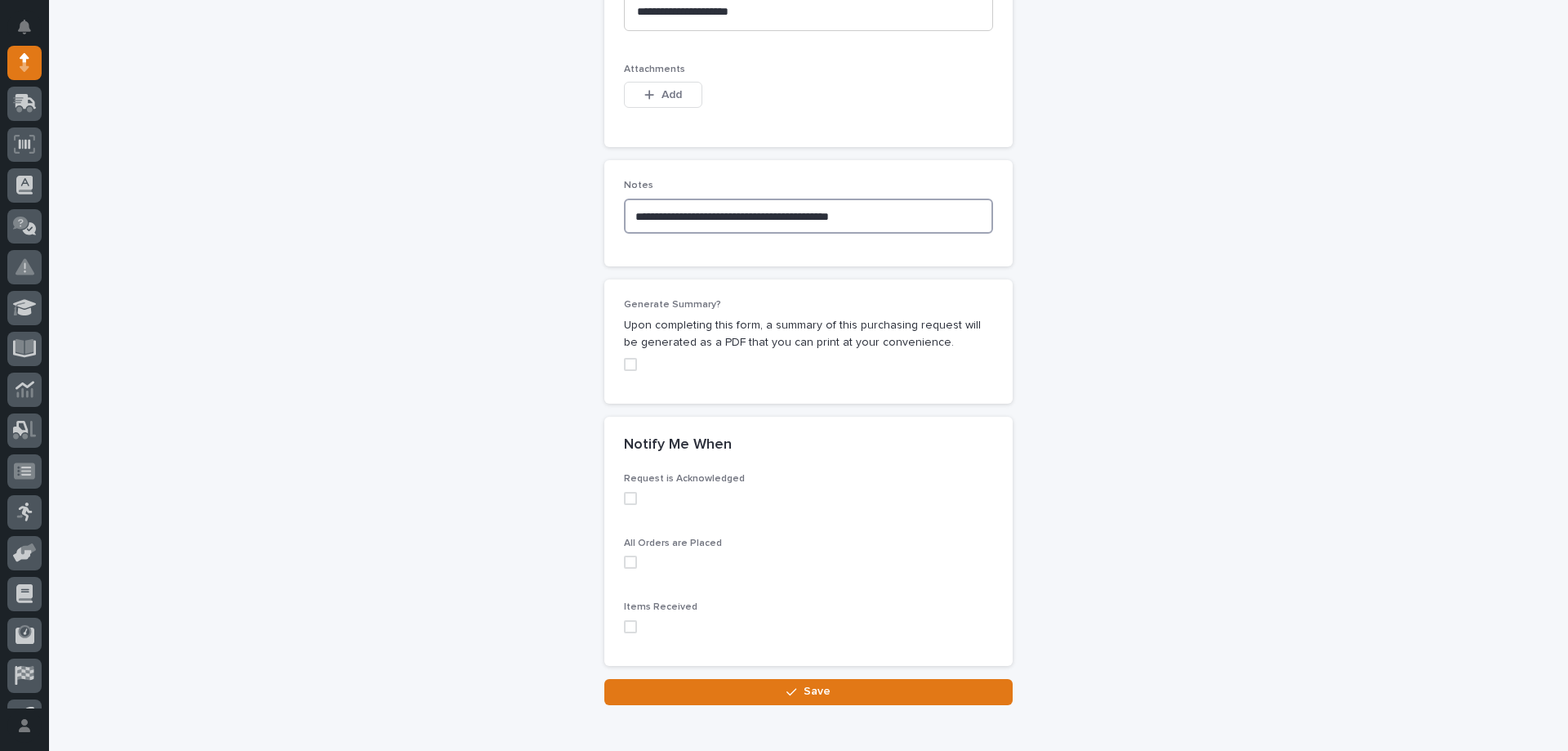
scroll to position [1359, 0]
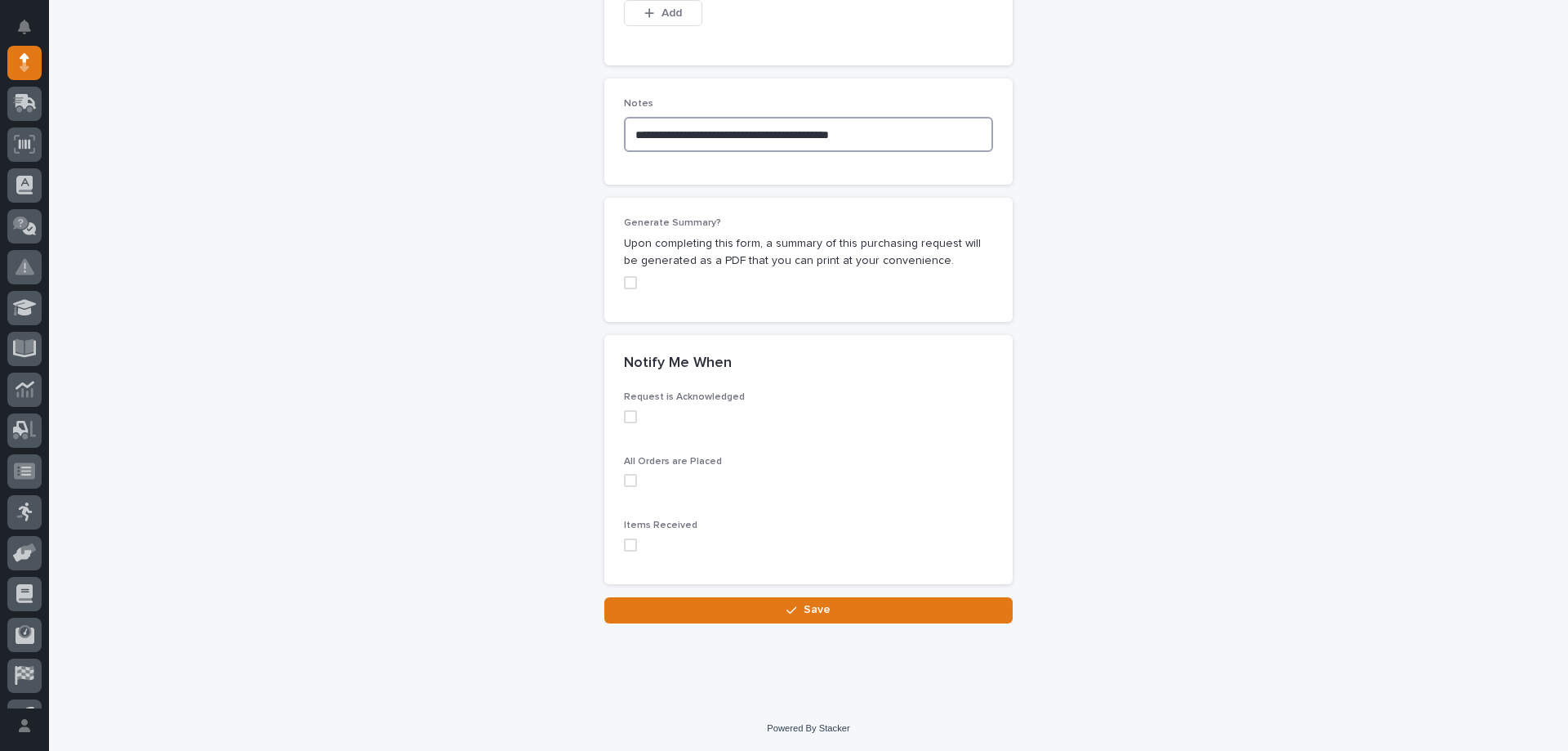
click at [628, 417] on span at bounding box center [629, 416] width 13 height 13
type textarea "**********"
click at [633, 475] on label at bounding box center [808, 480] width 369 height 13
click at [626, 539] on span at bounding box center [629, 544] width 13 height 13
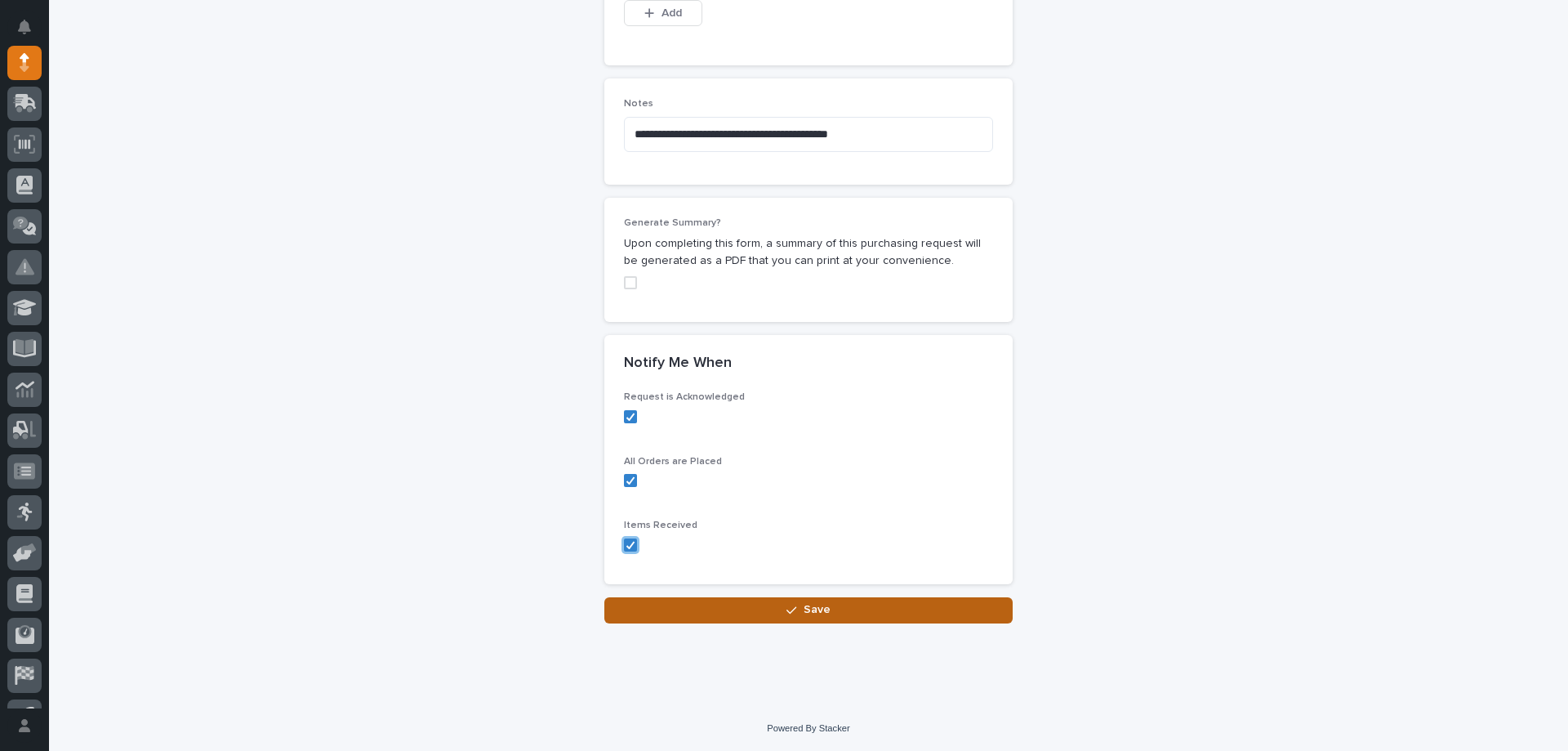
click at [797, 609] on div "button" at bounding box center [794, 609] width 16 height 11
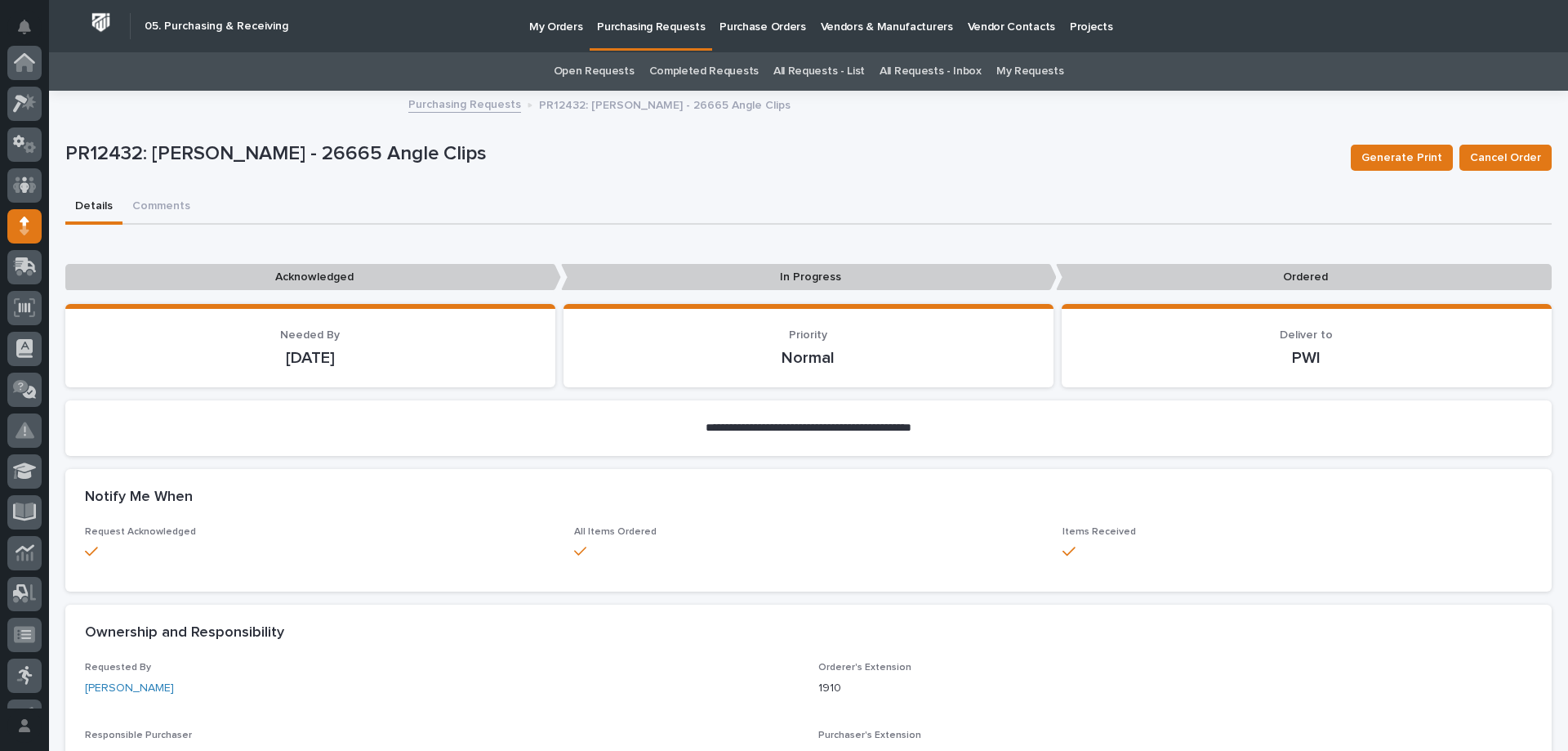
scroll to position [163, 0]
